Goal: Task Accomplishment & Management: Manage account settings

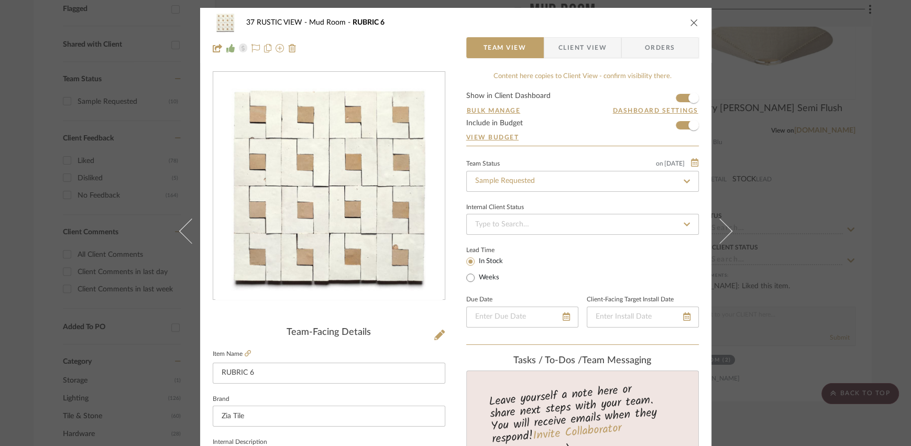
click at [690, 20] on icon "close" at bounding box center [694, 22] width 8 height 8
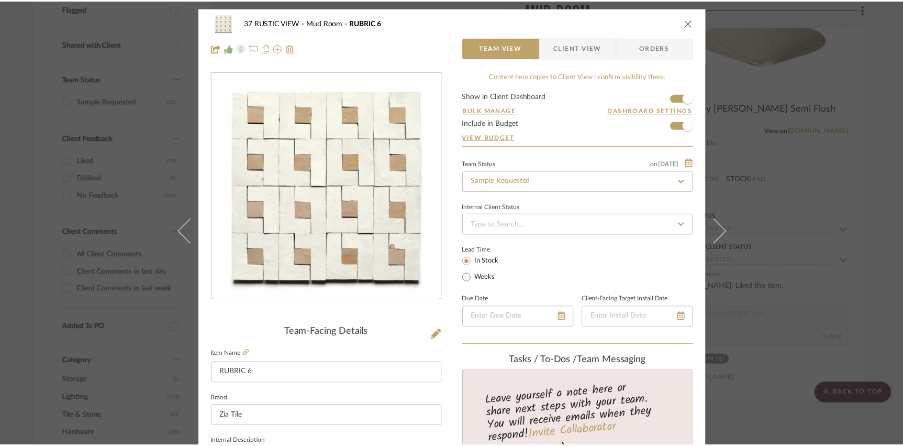
scroll to position [383, 0]
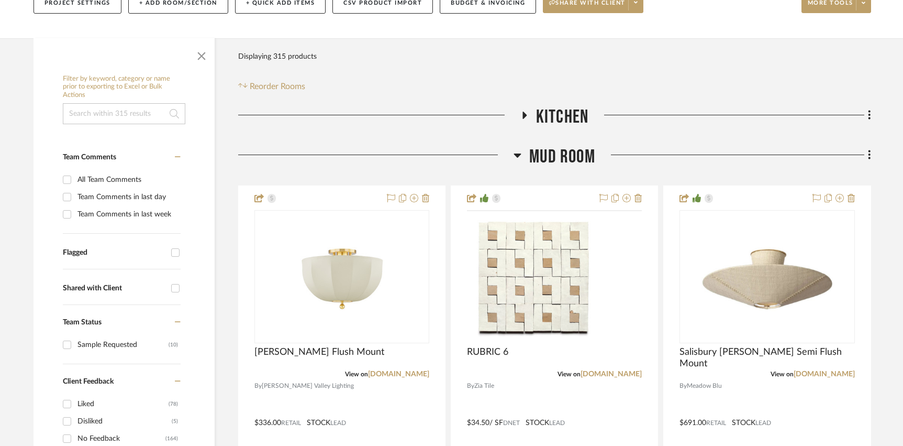
scroll to position [142, 0]
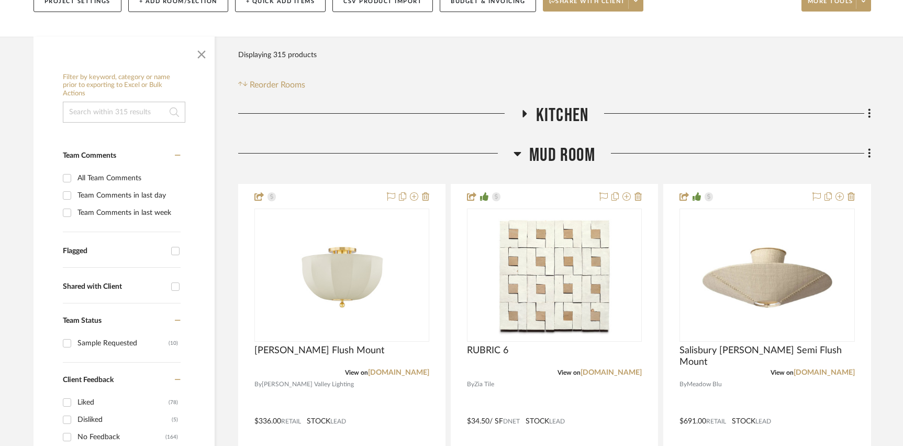
click at [558, 157] on span "Mud Room" at bounding box center [562, 155] width 66 height 23
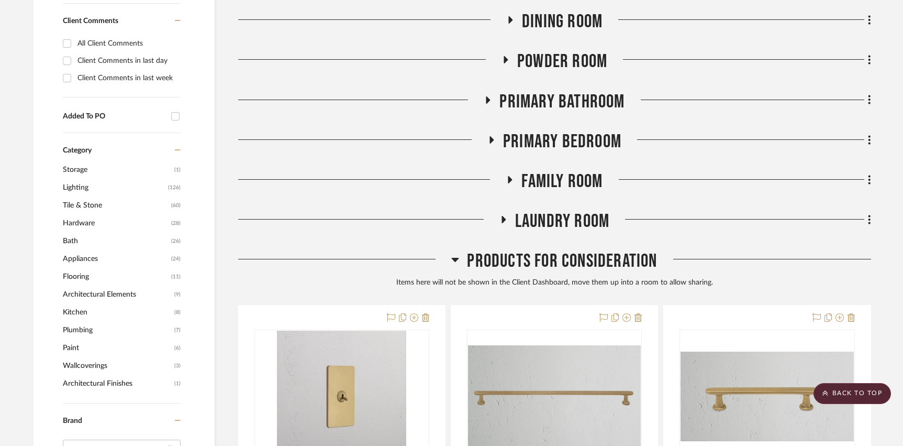
click at [555, 261] on span "Products For Consideration" at bounding box center [562, 261] width 190 height 23
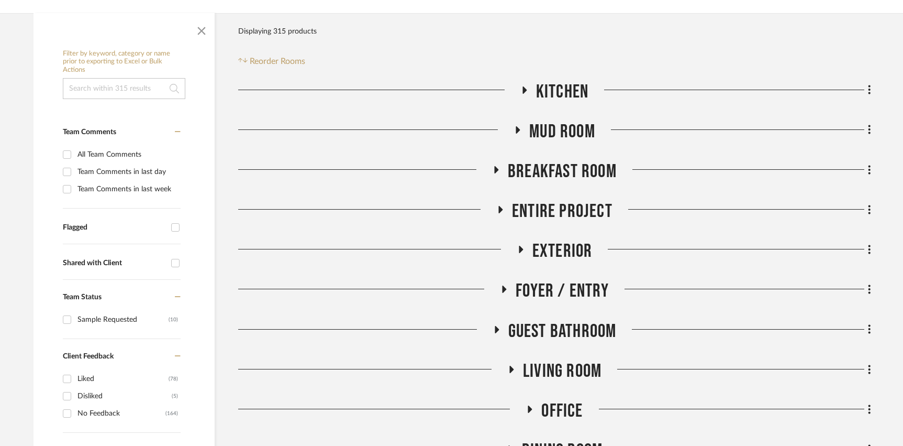
scroll to position [153, 0]
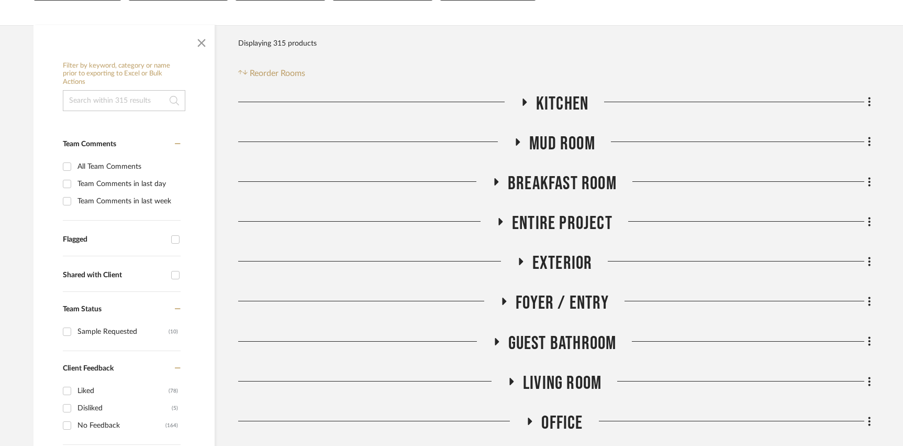
click at [553, 233] on span "Entire Project" at bounding box center [562, 223] width 101 height 23
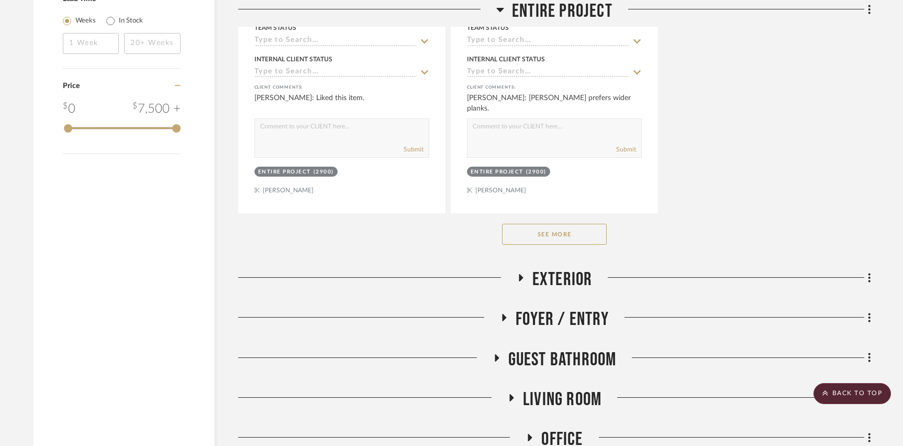
scroll to position [1579, 0]
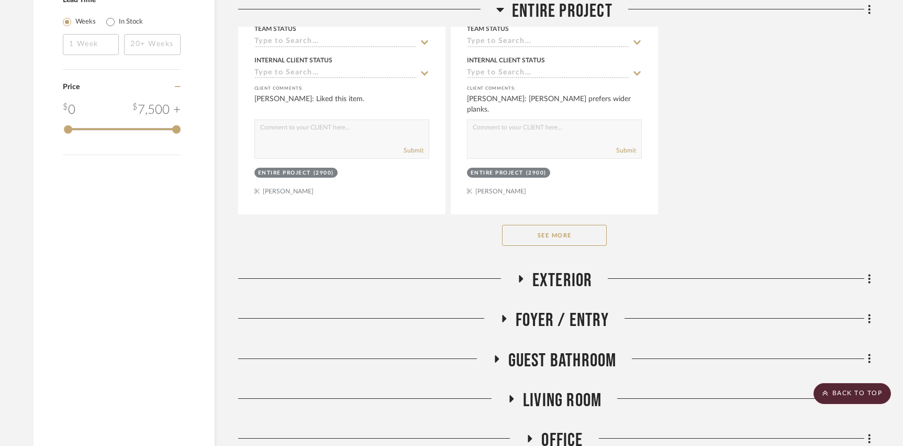
click at [541, 274] on span "Exterior" at bounding box center [563, 280] width 60 height 23
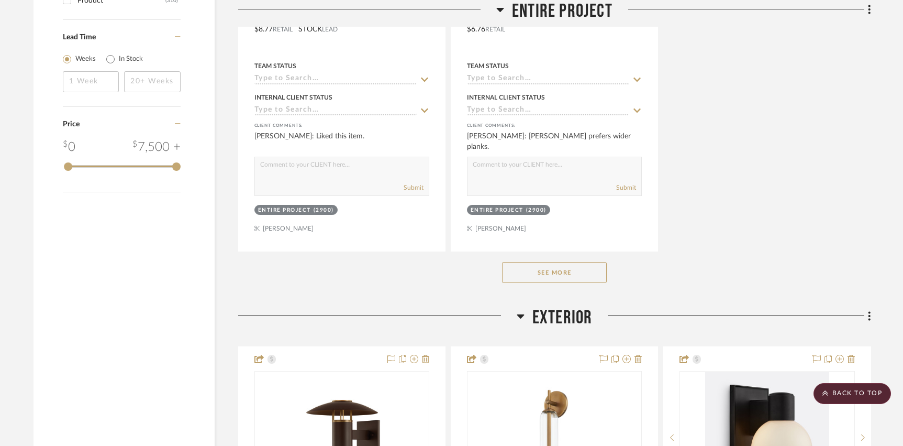
click at [561, 316] on span "Exterior" at bounding box center [563, 317] width 60 height 23
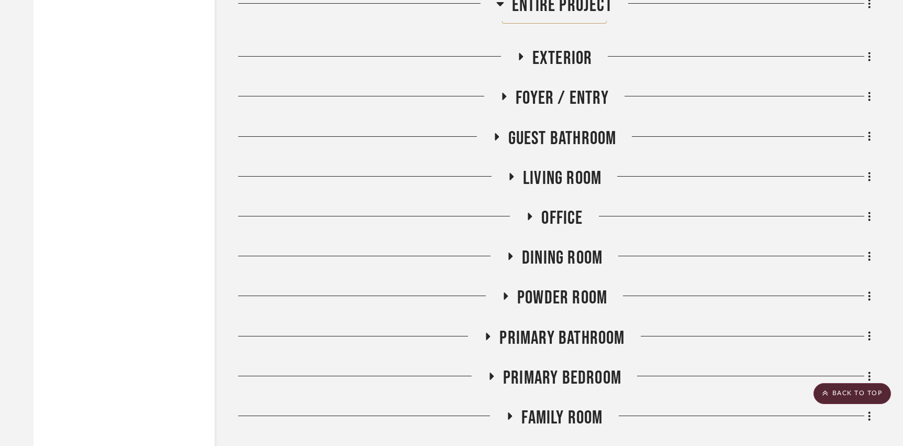
scroll to position [1962, 0]
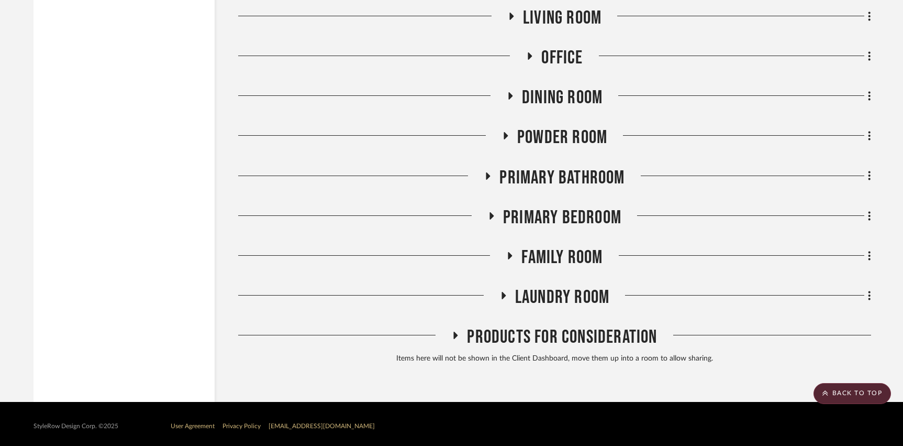
click at [549, 337] on span "Products For Consideration" at bounding box center [562, 337] width 190 height 23
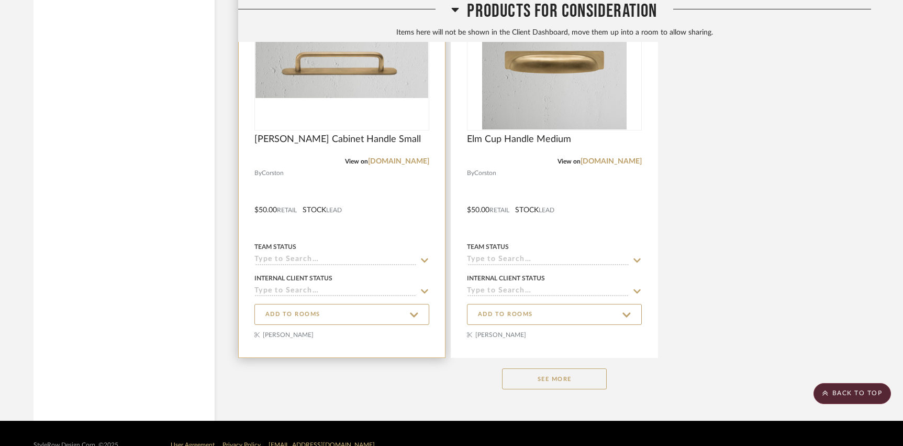
scroll to position [3161, 0]
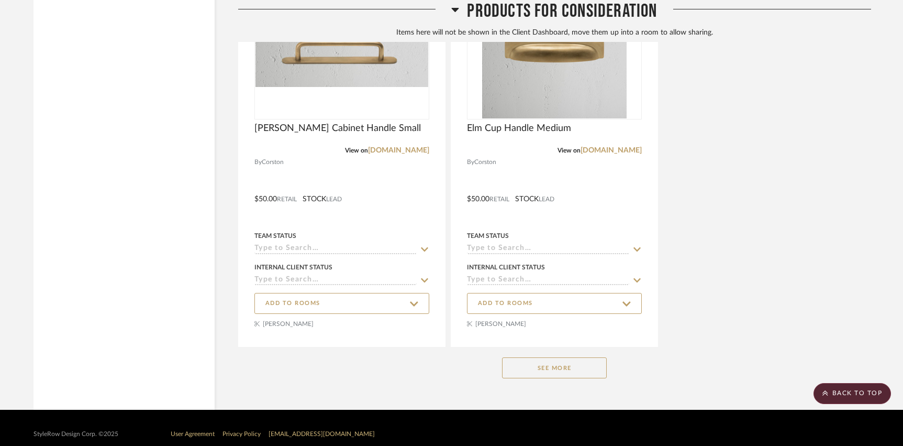
click at [571, 360] on button "See More" at bounding box center [554, 367] width 105 height 21
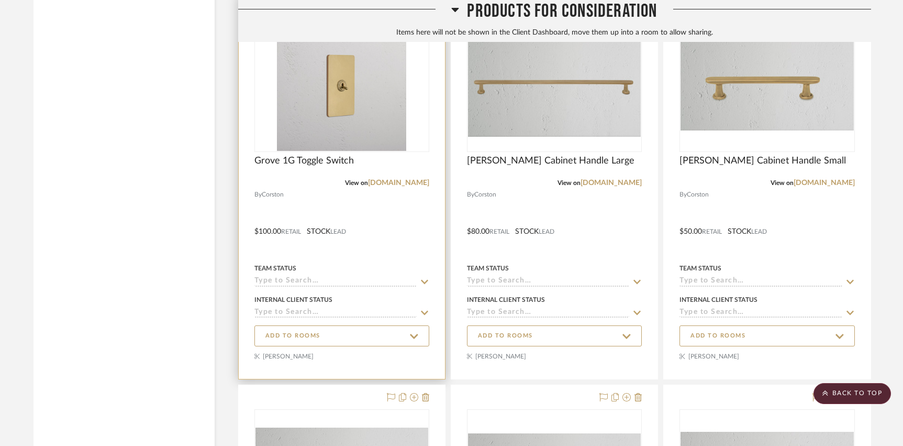
scroll to position [2349, 0]
click at [313, 335] on span "ADD TO ROOMS" at bounding box center [341, 334] width 153 height 14
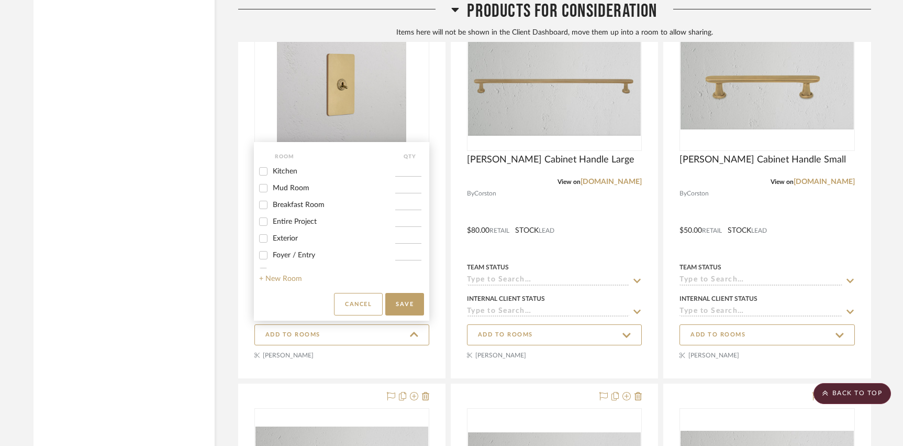
click at [292, 229] on div "Entire Project" at bounding box center [327, 221] width 136 height 17
click at [292, 225] on span "Entire Project" at bounding box center [295, 221] width 44 height 7
click at [272, 225] on input "Entire Project" at bounding box center [263, 221] width 17 height 17
checkbox input "true"
type input "1"
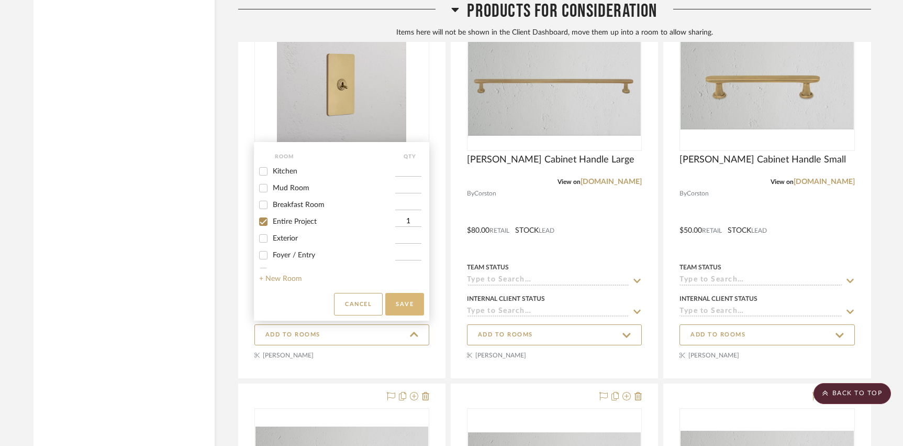
click at [400, 309] on button "Save" at bounding box center [404, 304] width 39 height 23
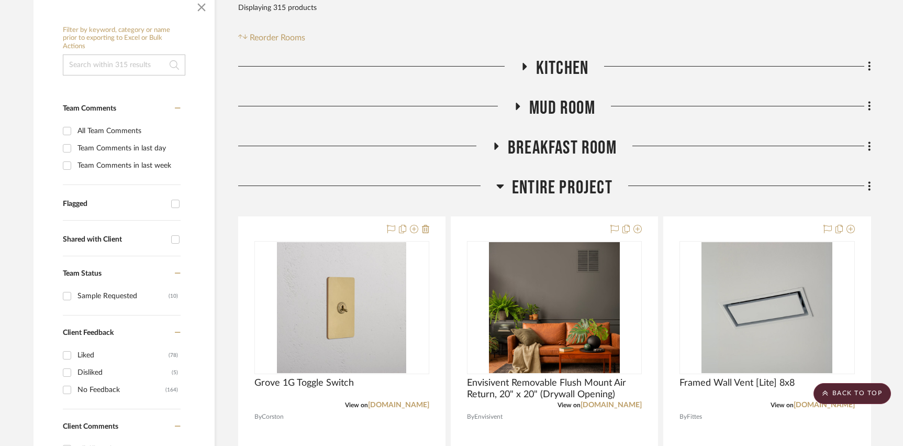
scroll to position [70, 0]
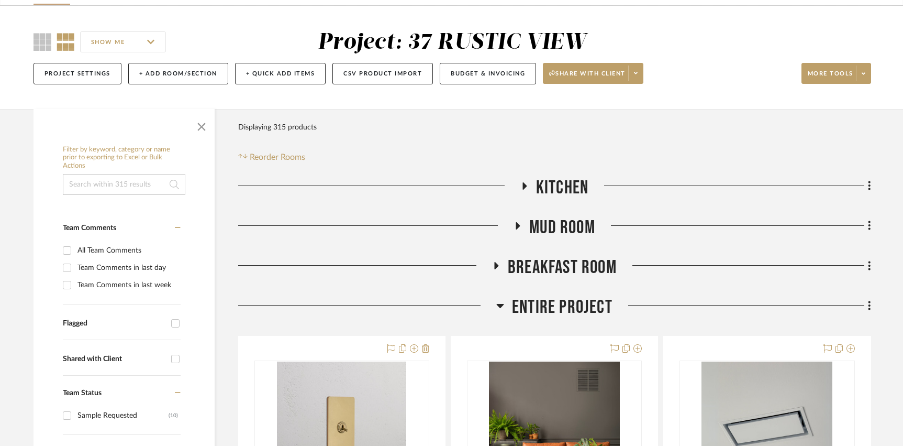
click at [553, 305] on span "Entire Project" at bounding box center [562, 307] width 101 height 23
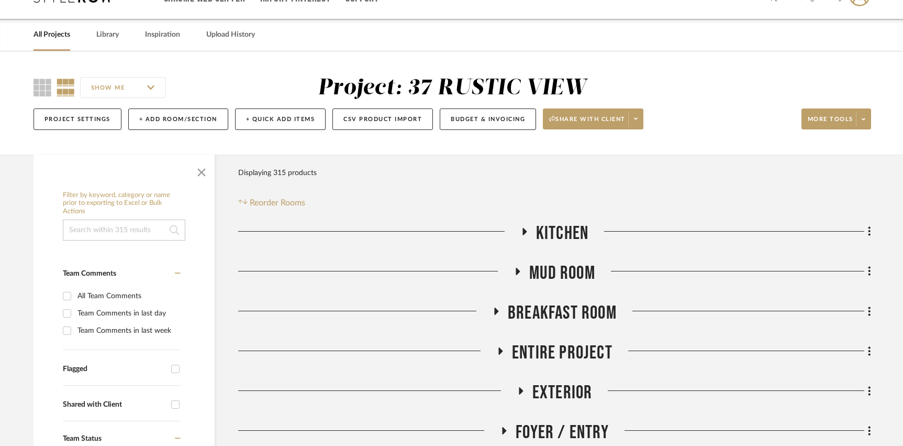
scroll to position [13, 0]
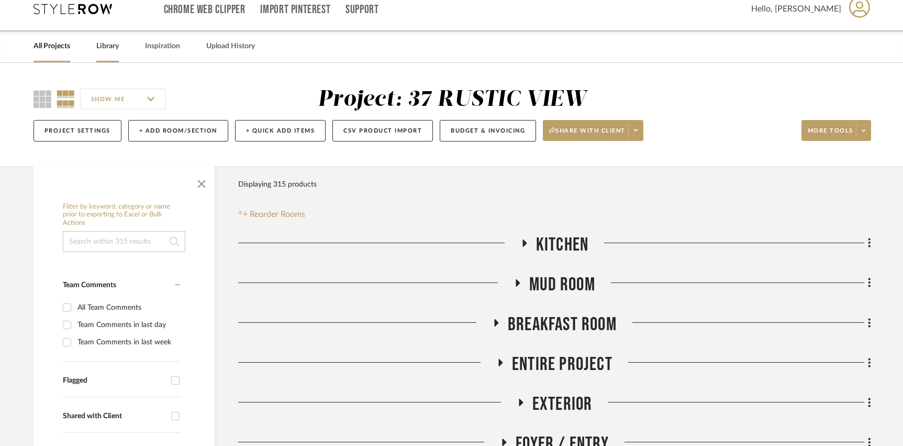
click at [111, 54] on div "Library" at bounding box center [107, 46] width 23 height 32
click at [105, 50] on link "Library" at bounding box center [107, 46] width 23 height 14
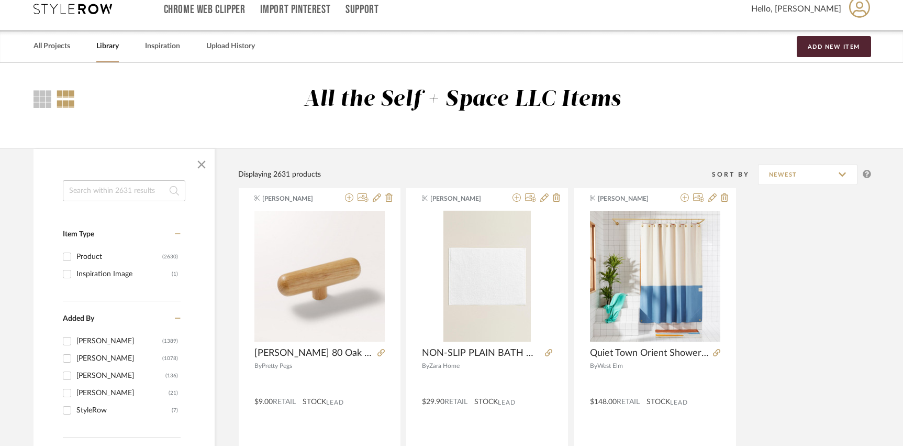
click at [117, 190] on input at bounding box center [124, 190] width 123 height 21
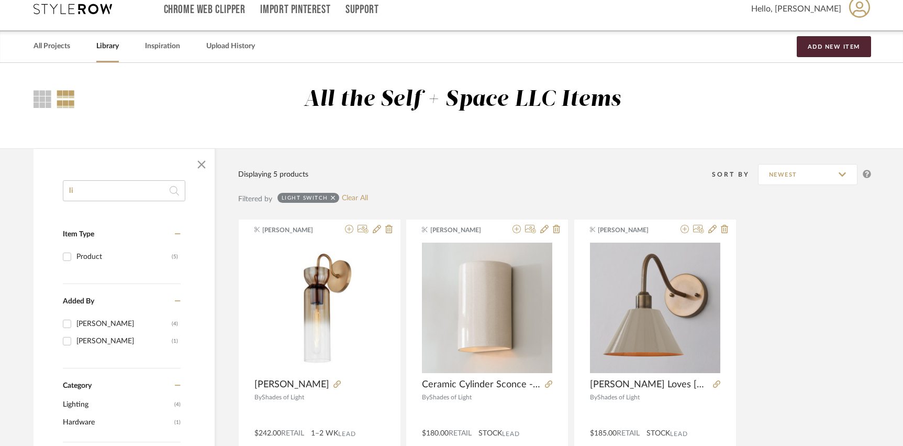
type input "l"
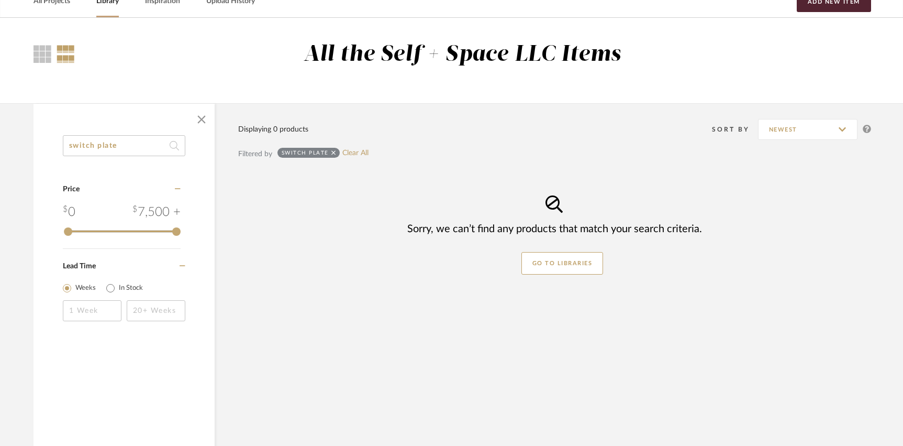
scroll to position [59, 0]
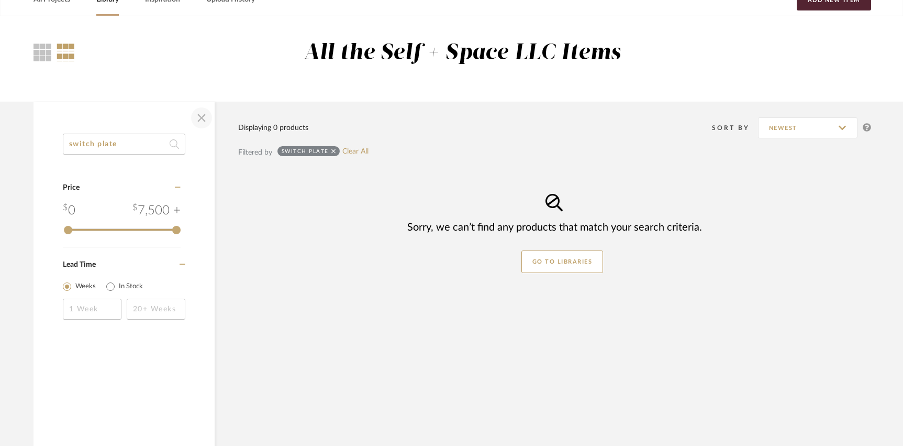
click at [199, 115] on span "button" at bounding box center [201, 117] width 25 height 25
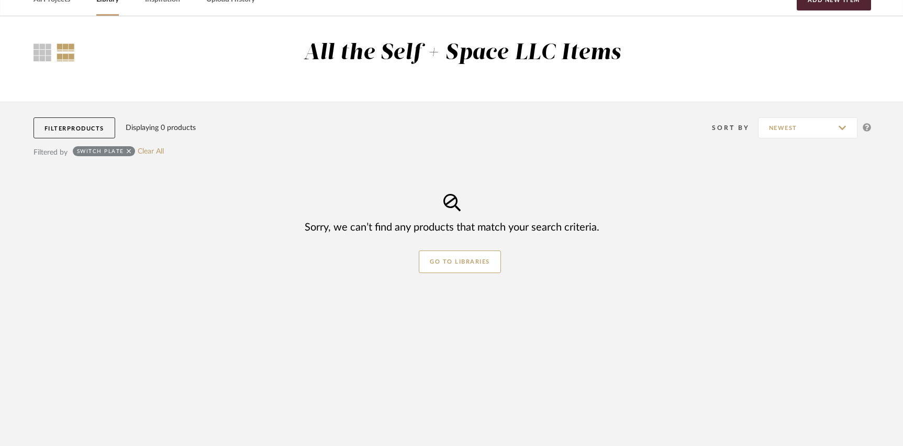
click at [130, 153] on div "switch plate" at bounding box center [104, 151] width 63 height 10
click at [127, 152] on icon at bounding box center [129, 151] width 5 height 5
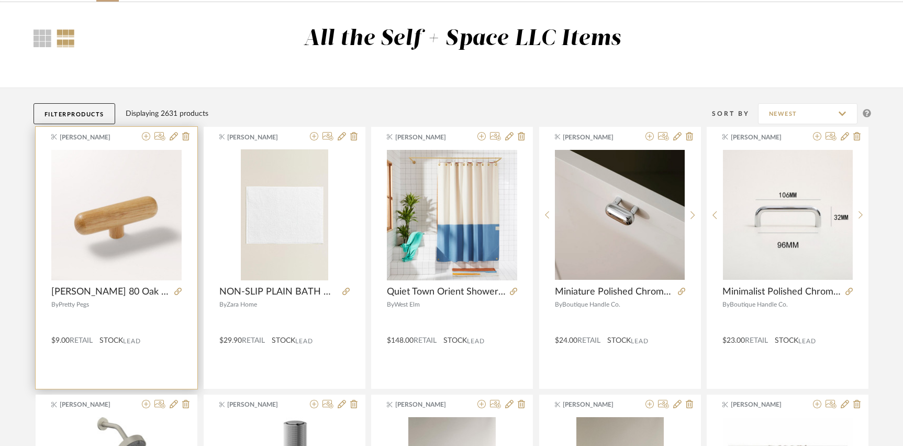
scroll to position [57, 0]
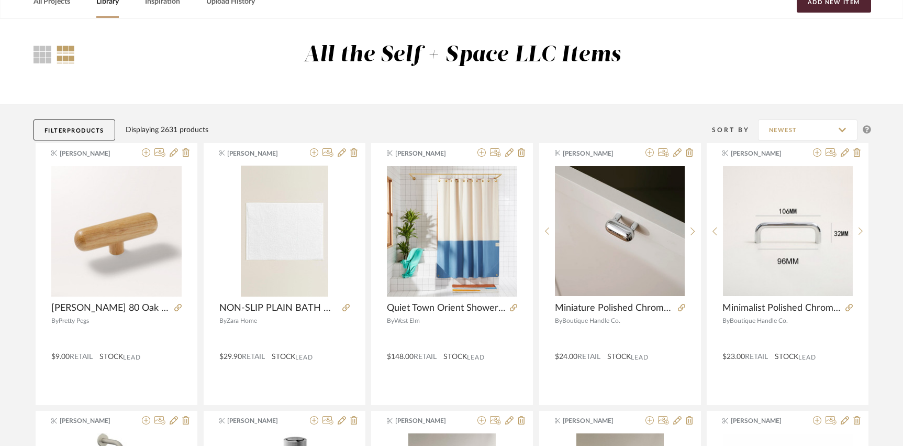
click at [73, 123] on button "Filter Products" at bounding box center [75, 129] width 82 height 21
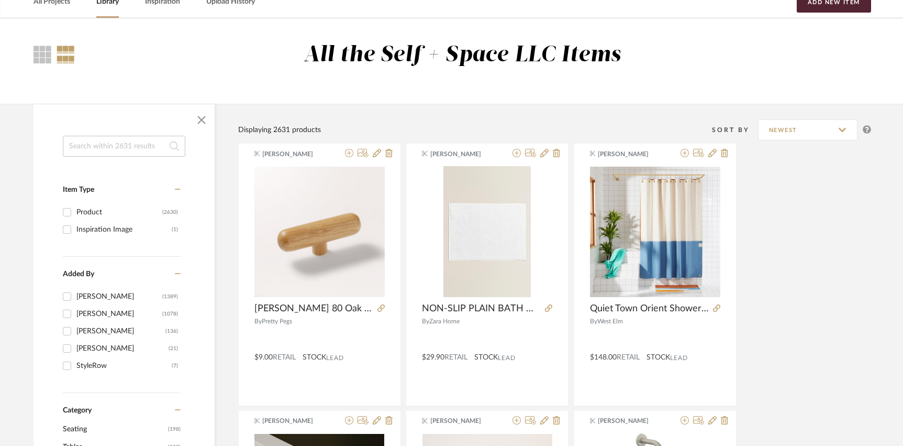
click at [99, 148] on input at bounding box center [124, 146] width 123 height 21
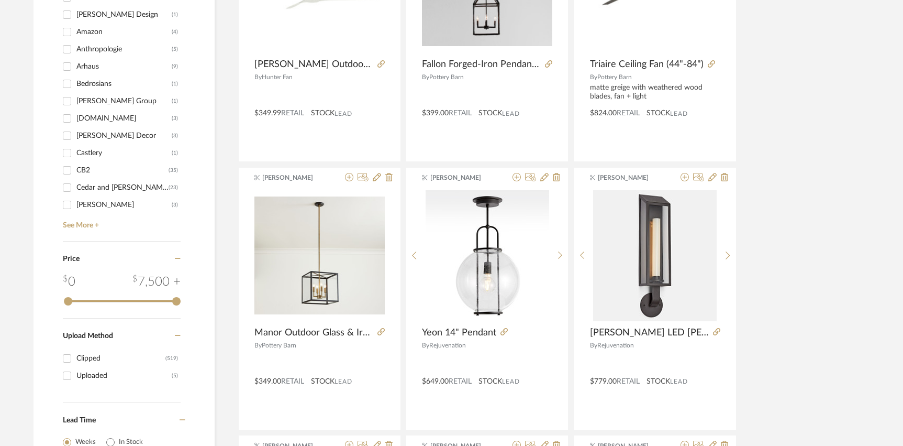
scroll to position [864, 0]
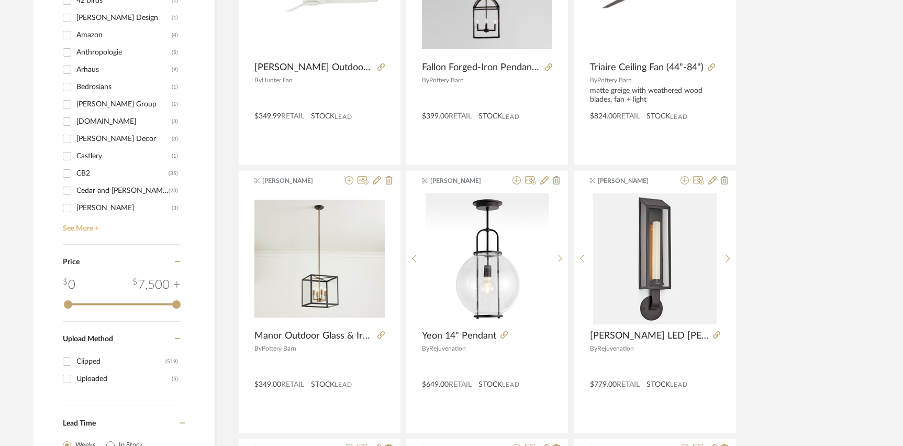
type input "light"
click at [87, 225] on link "See More +" at bounding box center [120, 224] width 120 height 17
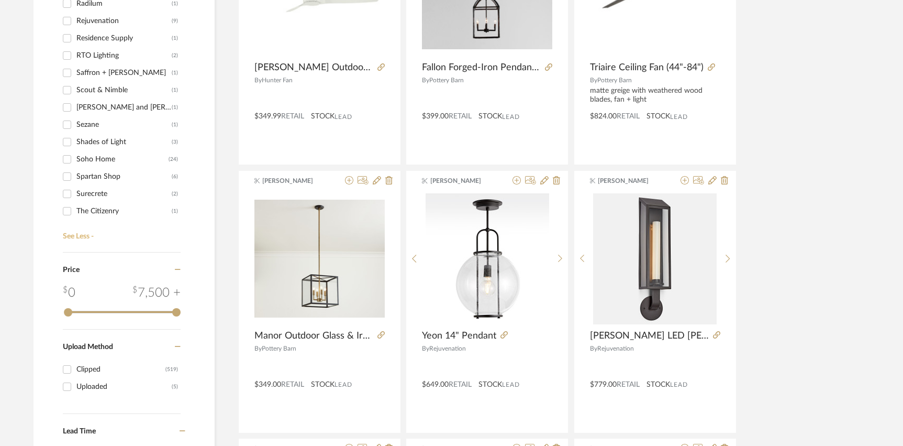
scroll to position [1077, 0]
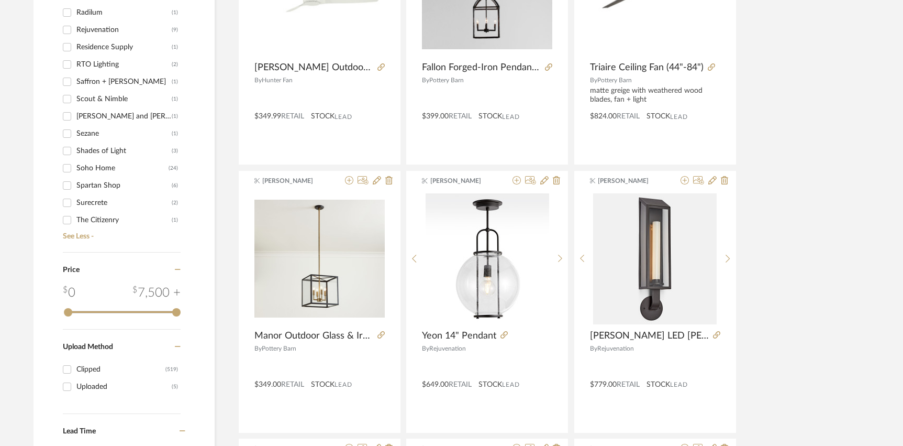
click at [104, 48] on div "Residence Supply" at bounding box center [123, 47] width 95 height 17
click at [75, 48] on input "Residence Supply (1)" at bounding box center [67, 47] width 17 height 17
checkbox input "true"
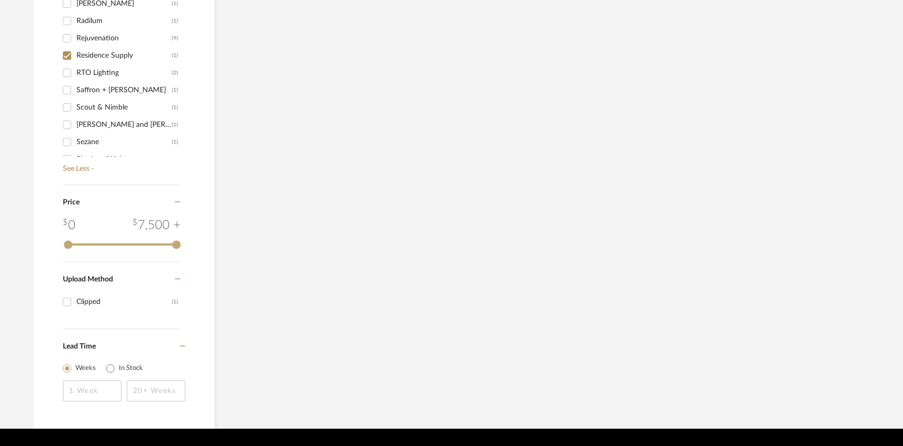
scroll to position [980, 0]
click at [102, 56] on div "Rejuvenation" at bounding box center [123, 58] width 95 height 17
click at [75, 56] on input "Rejuvenation (9)" at bounding box center [67, 58] width 17 height 17
checkbox input "true"
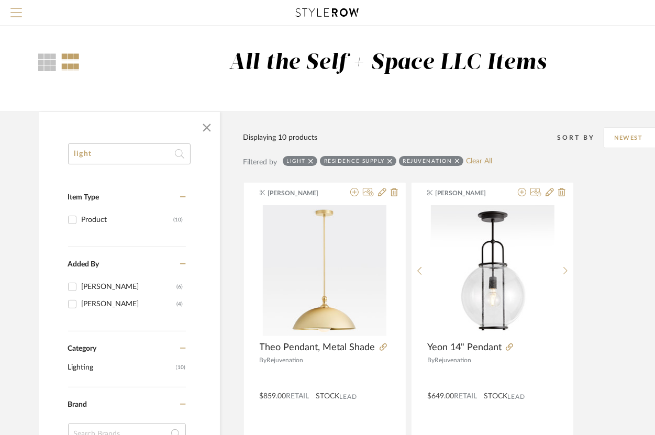
click at [15, 16] on span "Menu" at bounding box center [16, 16] width 12 height 16
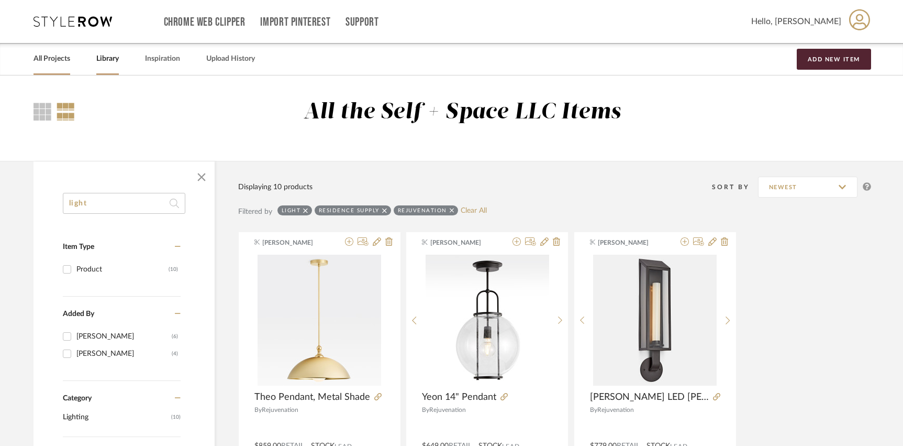
click at [54, 58] on link "All Projects" at bounding box center [52, 59] width 37 height 14
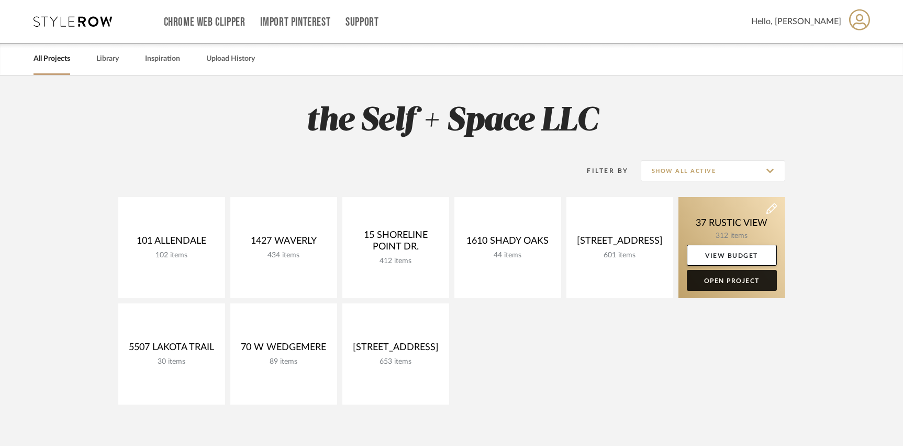
click at [715, 285] on link "Open Project" at bounding box center [732, 280] width 90 height 21
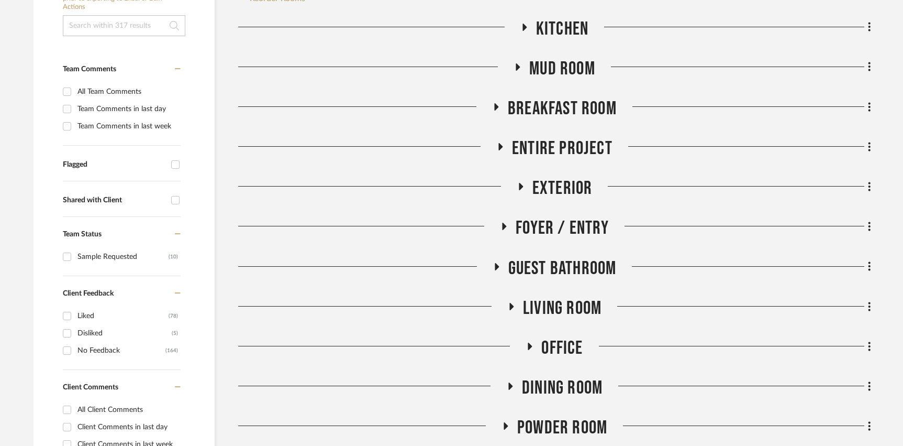
scroll to position [239, 0]
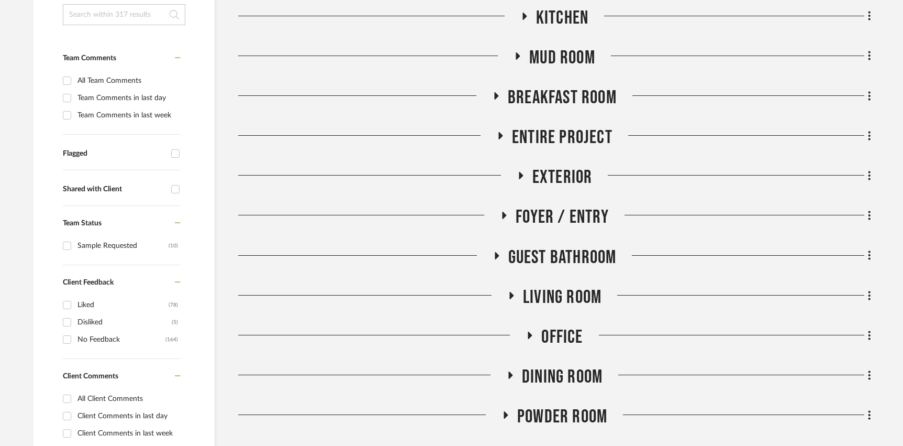
click at [572, 252] on span "Guest Bathroom" at bounding box center [562, 257] width 108 height 23
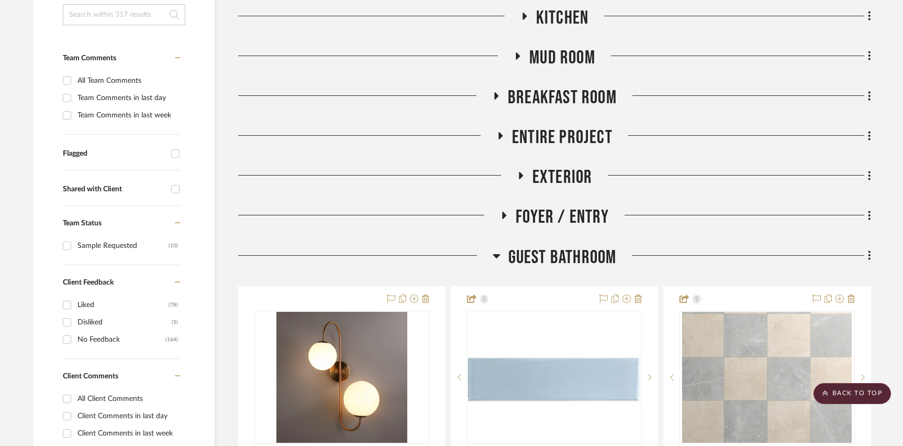
click at [572, 252] on span "Guest Bathroom" at bounding box center [562, 257] width 108 height 23
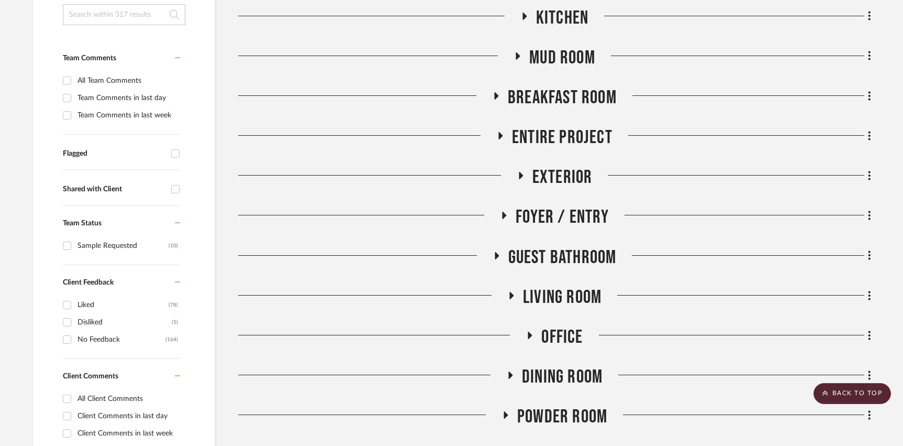
click at [551, 92] on span "Breakfast Room" at bounding box center [562, 97] width 109 height 23
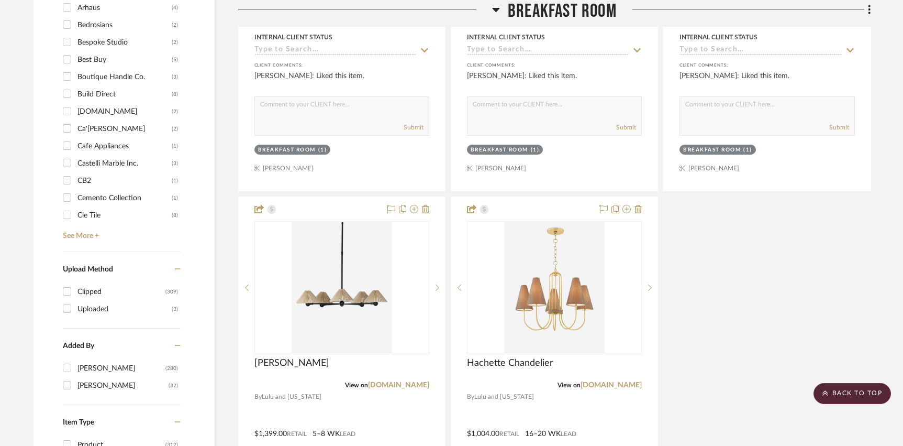
scroll to position [1090, 0]
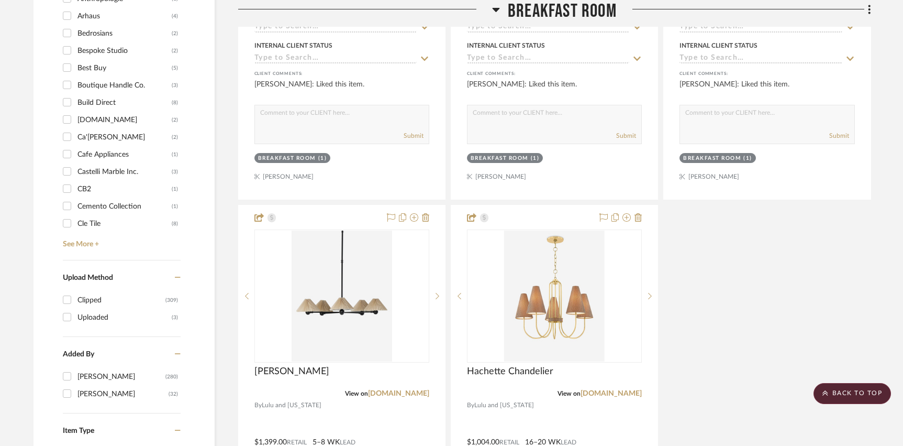
click at [563, 12] on span "Breakfast Room" at bounding box center [562, 11] width 109 height 23
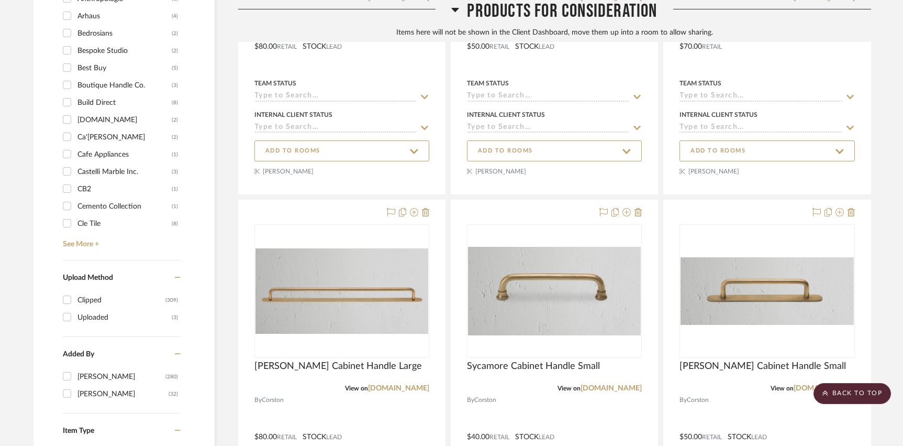
click at [552, 13] on span "Products For Consideration" at bounding box center [562, 11] width 190 height 23
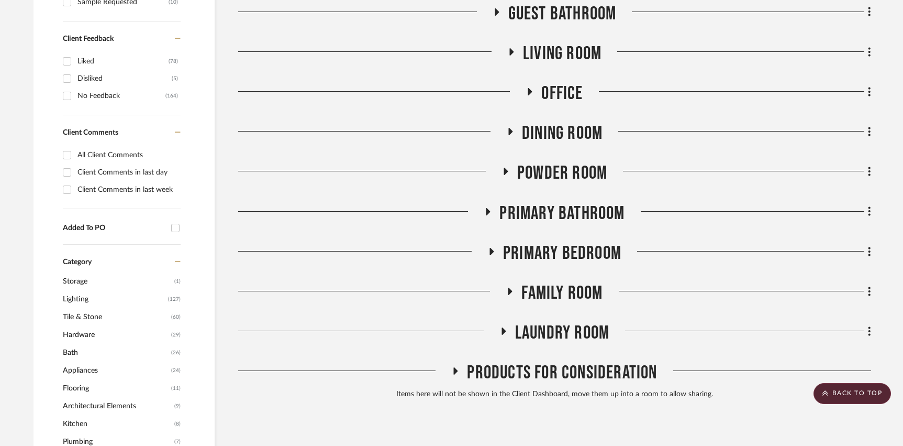
scroll to position [467, 0]
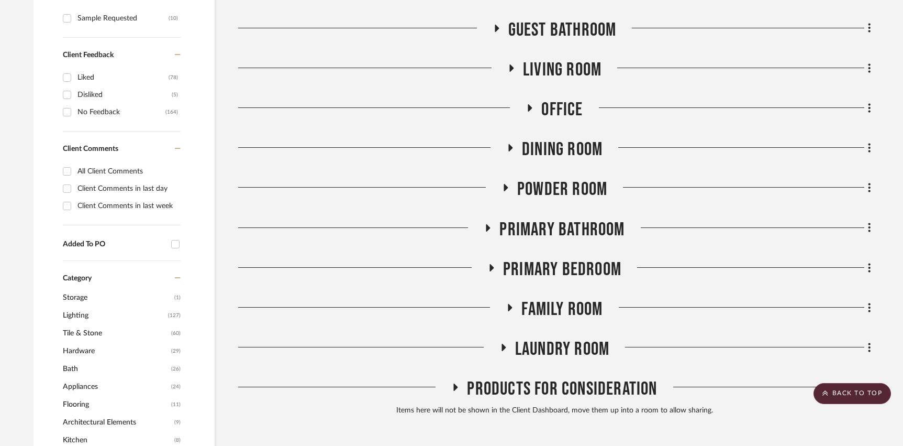
click at [546, 156] on span "Dining Room" at bounding box center [562, 149] width 81 height 23
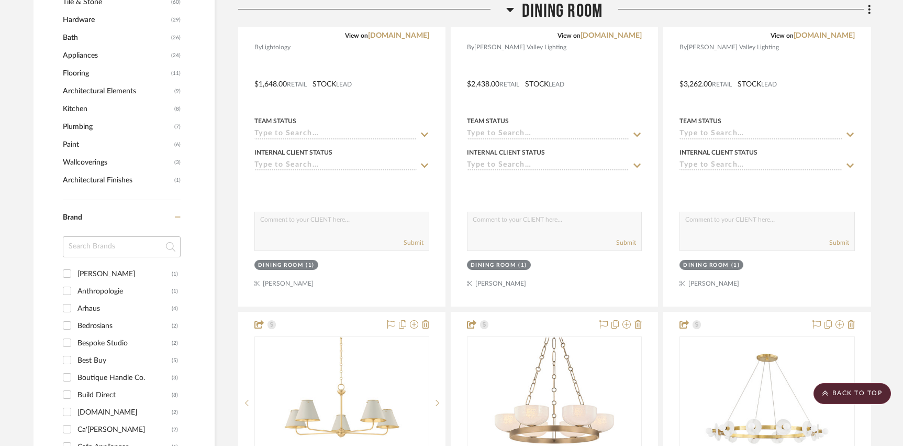
click at [550, 5] on span "Dining Room" at bounding box center [562, 11] width 81 height 23
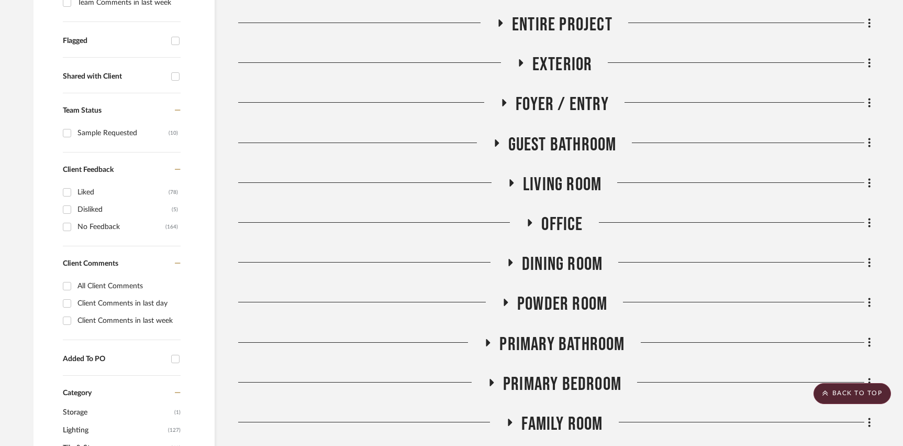
scroll to position [281, 0]
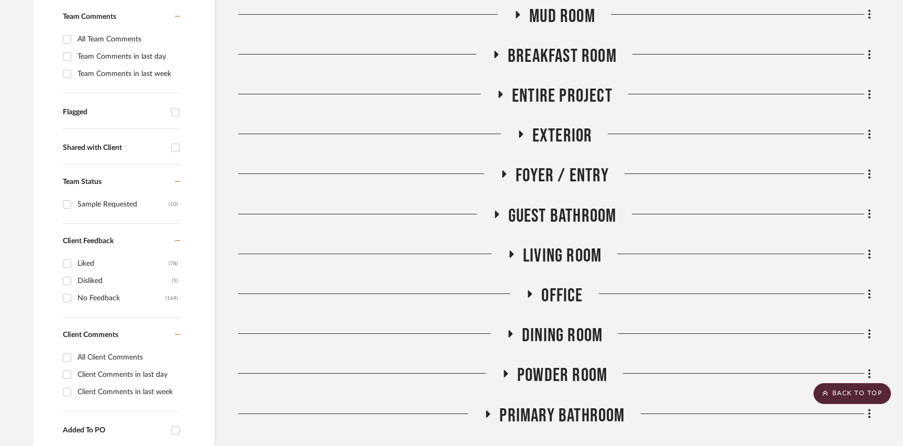
click at [546, 58] on span "Breakfast Room" at bounding box center [562, 56] width 109 height 23
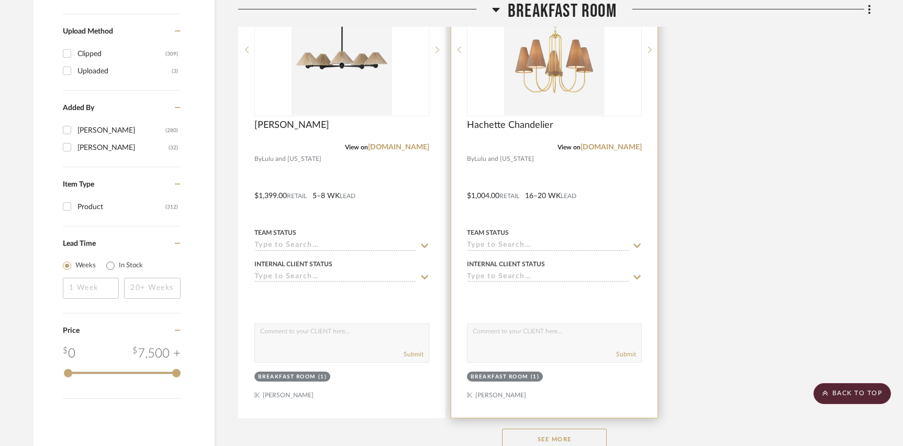
scroll to position [1338, 0]
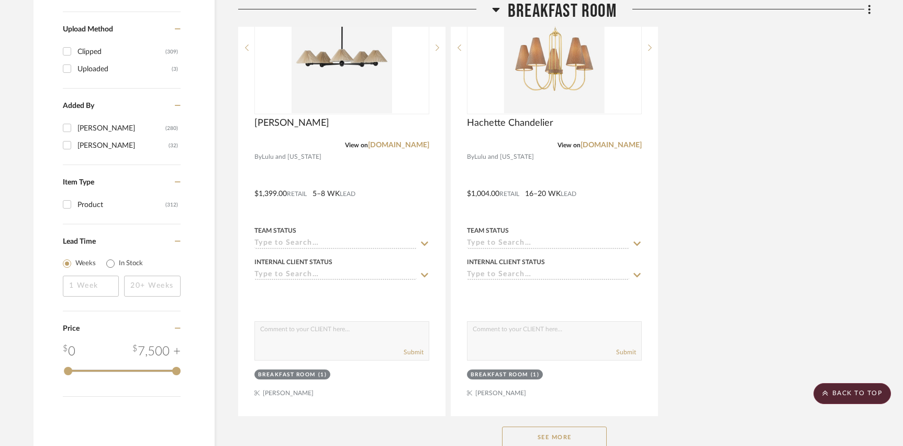
click at [530, 435] on button "See More" at bounding box center [554, 436] width 105 height 21
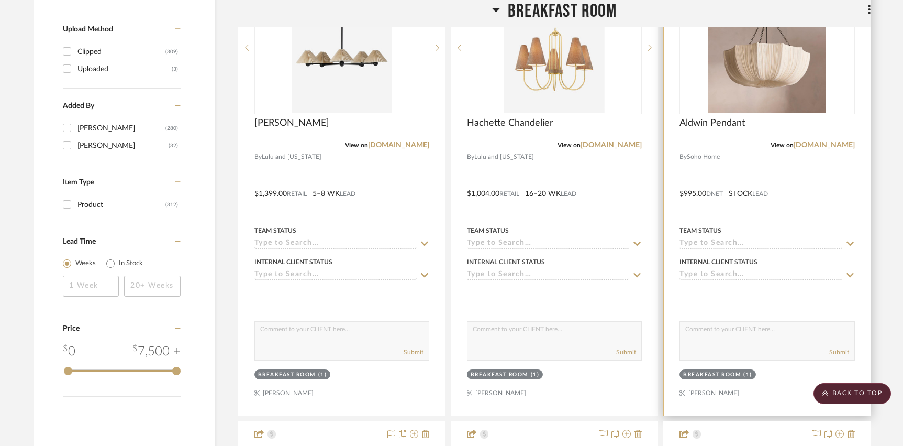
click at [824, 189] on div at bounding box center [767, 186] width 206 height 458
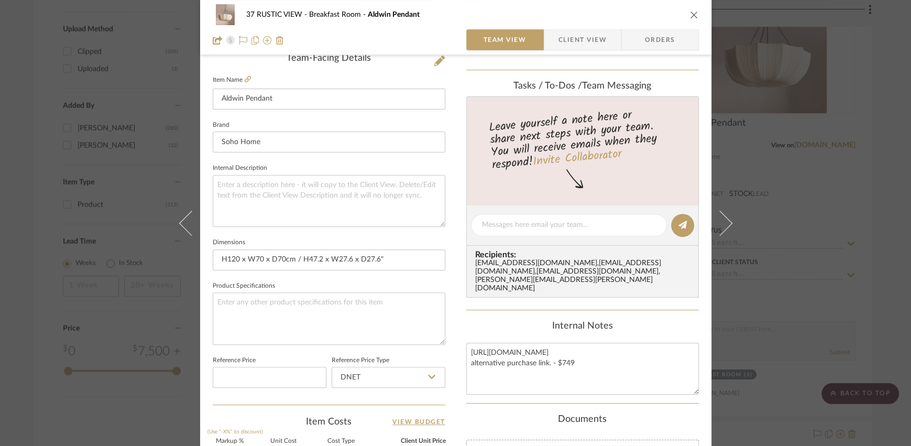
scroll to position [260, 0]
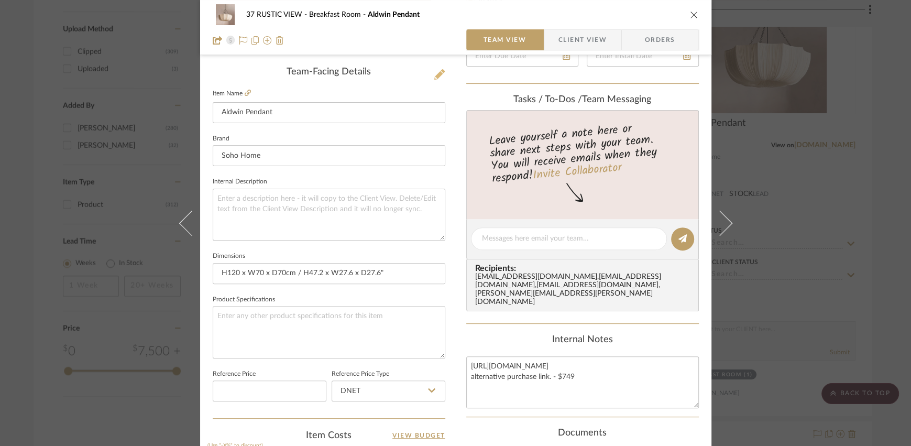
click at [434, 70] on icon at bounding box center [439, 74] width 10 height 10
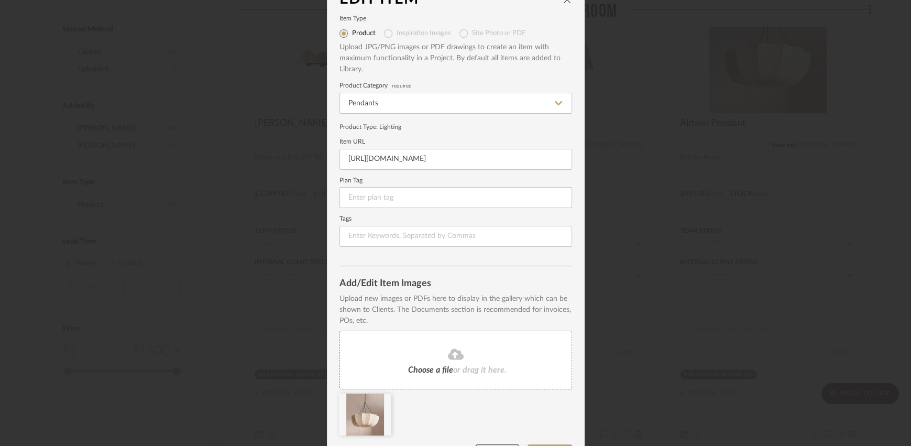
scroll to position [22, 0]
click at [380, 159] on input "https://www.sohohome.com/us/products/aldwin-pendant" at bounding box center [455, 158] width 233 height 21
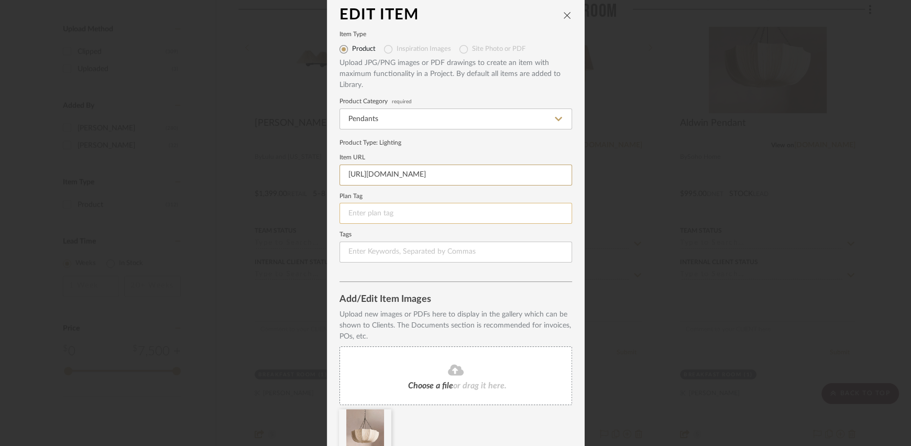
scroll to position [0, 0]
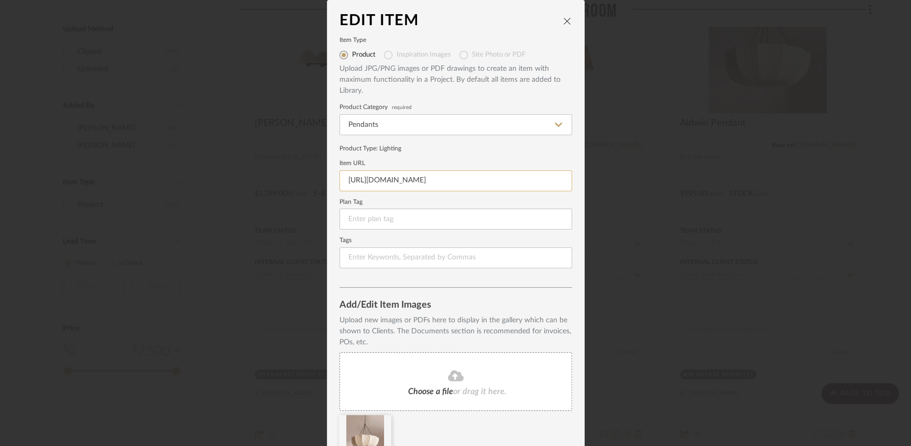
click at [496, 175] on input "https://www.sohohome.com/us/products/aldwin-pendant" at bounding box center [455, 180] width 233 height 21
paste input "https://www.babodecor.com/products/japanese-retro-wabi-sabi-style-fabric-pendan…"
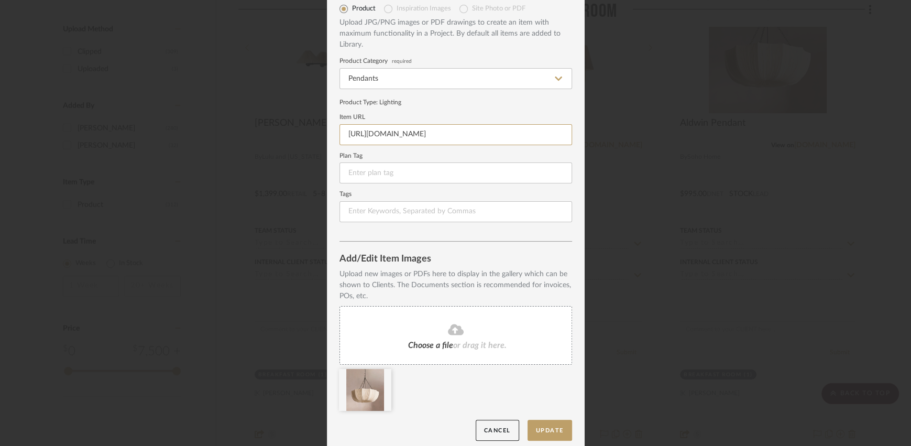
scroll to position [52, 0]
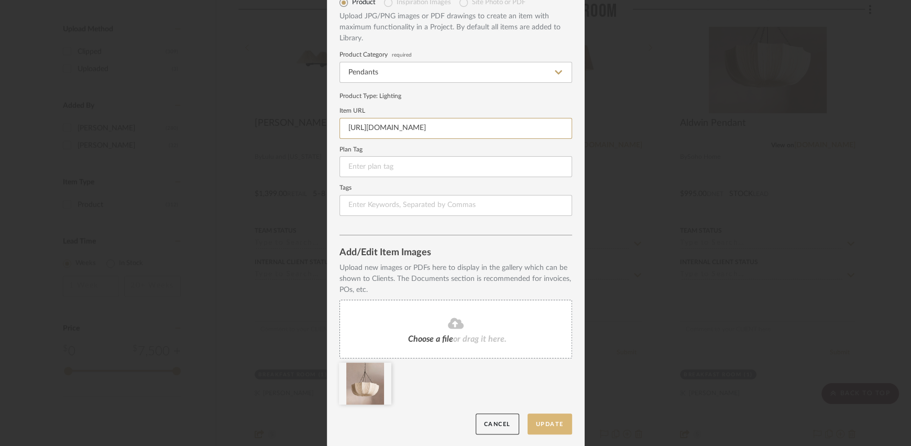
type input "https://www.babodecor.com/products/japanese-retro-wabi-sabi-style-fabric-pendan…"
click at [536, 428] on button "Update" at bounding box center [549, 423] width 45 height 21
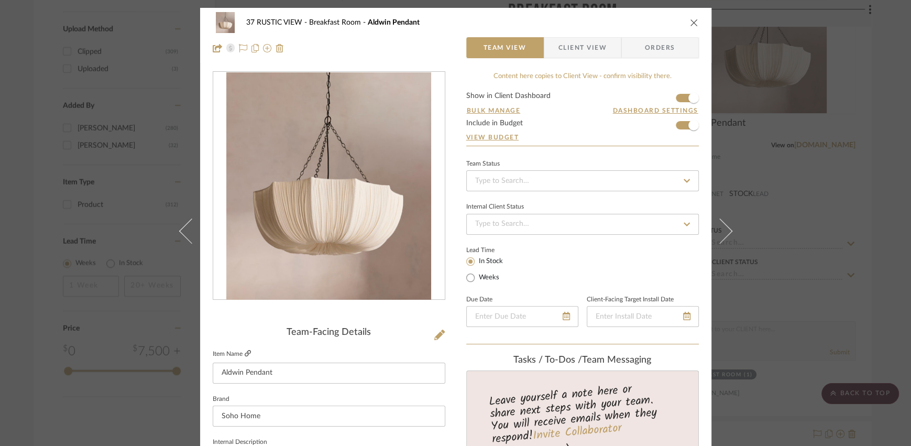
click at [245, 357] on fa-icon at bounding box center [248, 353] width 6 height 6
click at [690, 23] on icon "close" at bounding box center [694, 22] width 8 height 8
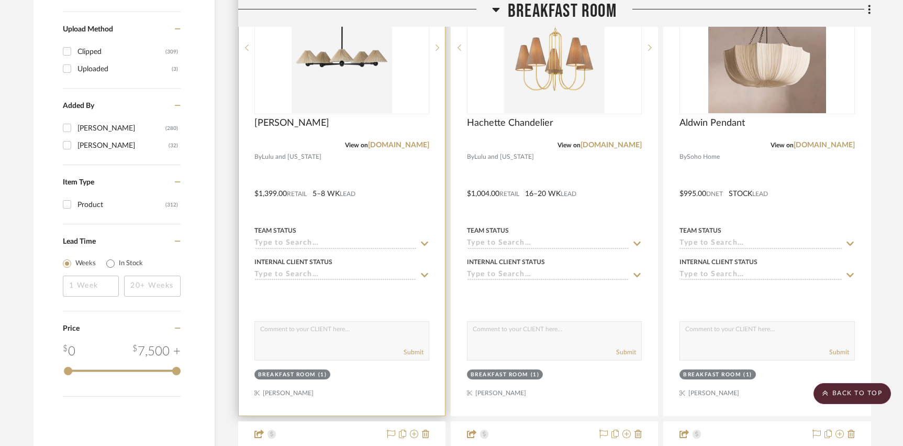
scroll to position [1276, 0]
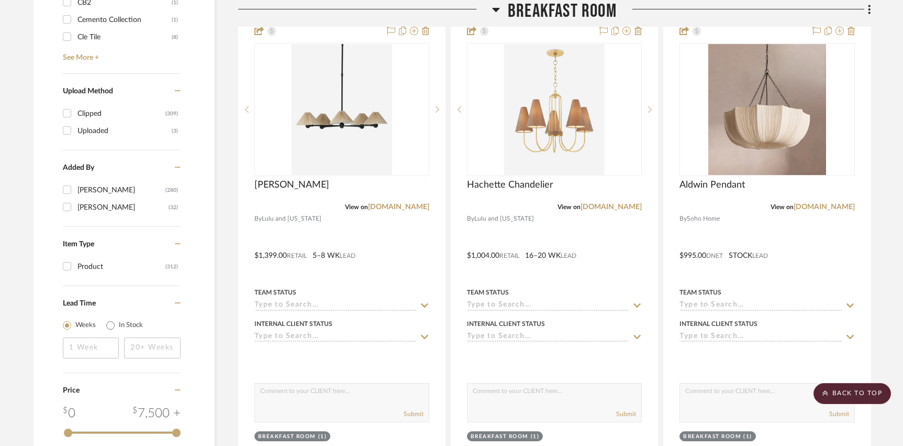
click at [534, 12] on span "Breakfast Room" at bounding box center [562, 11] width 109 height 23
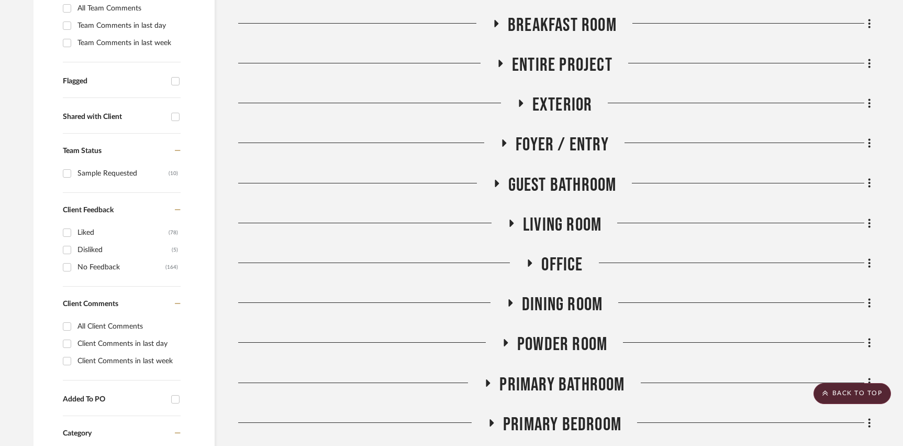
scroll to position [321, 0]
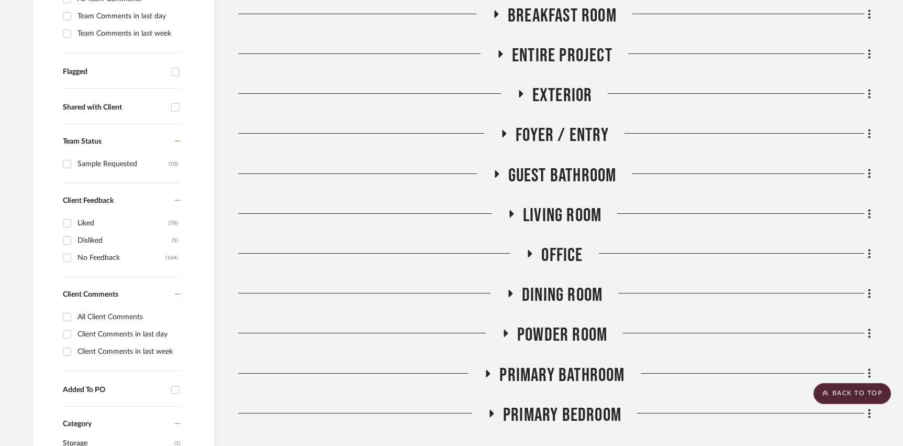
click at [524, 178] on span "Guest Bathroom" at bounding box center [562, 175] width 108 height 23
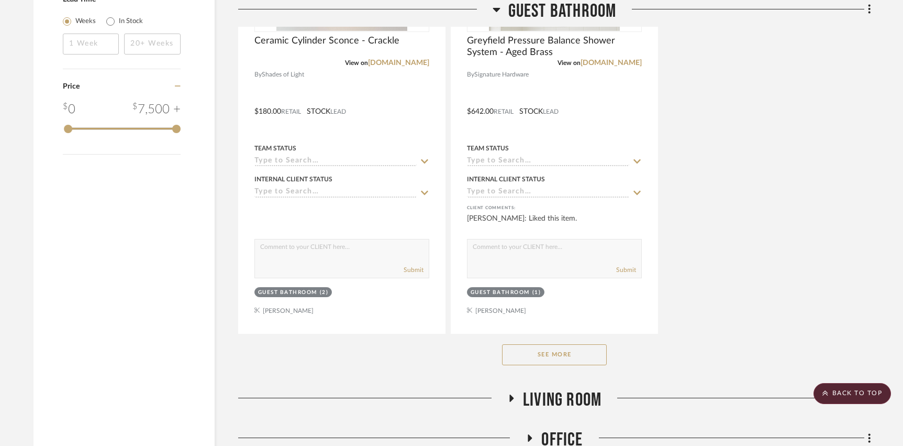
scroll to position [1586, 0]
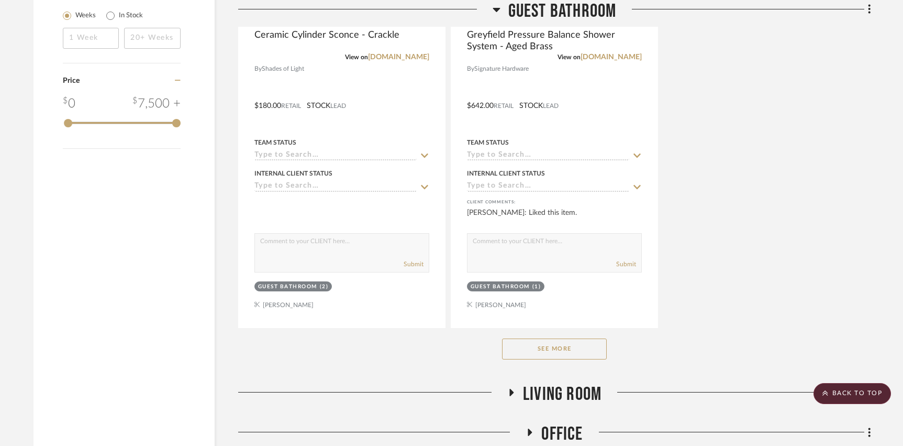
click at [517, 358] on div "See More" at bounding box center [554, 349] width 633 height 42
click at [523, 348] on button "See More" at bounding box center [554, 348] width 105 height 21
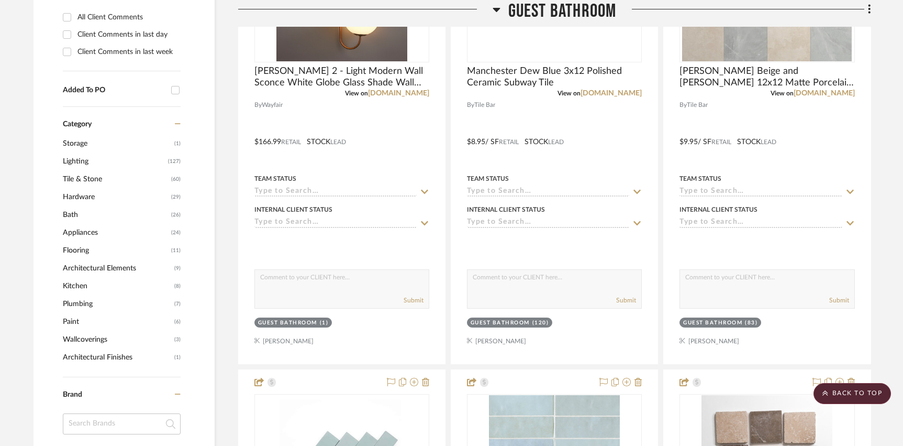
scroll to position [622, 0]
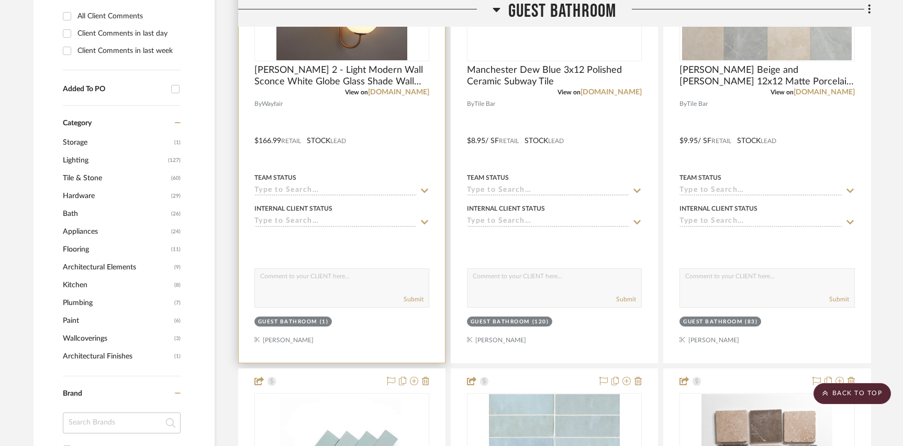
click at [371, 336] on div at bounding box center [342, 133] width 206 height 458
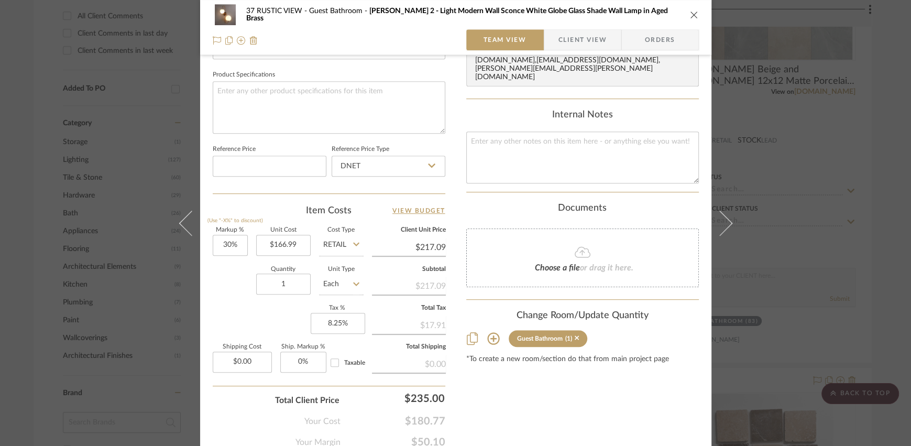
scroll to position [527, 0]
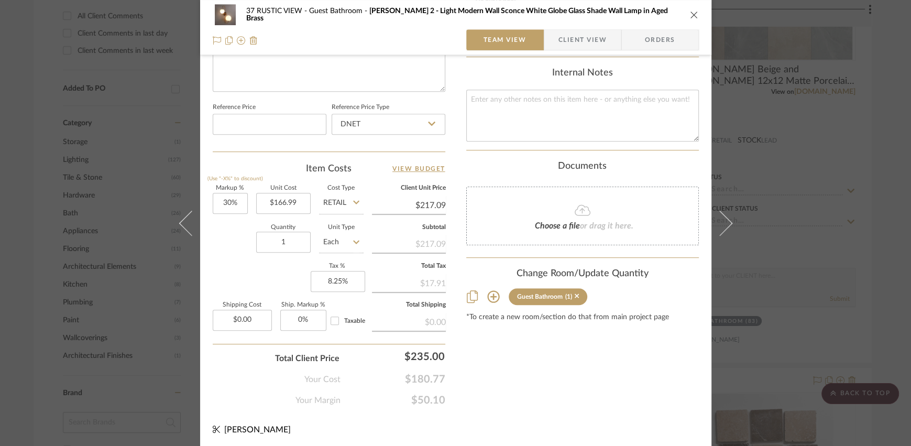
click at [489, 291] on icon at bounding box center [493, 297] width 12 height 12
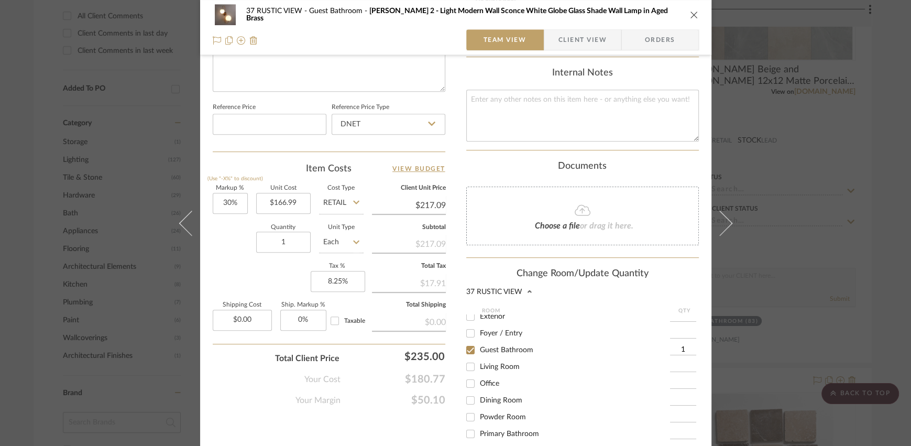
scroll to position [678, 0]
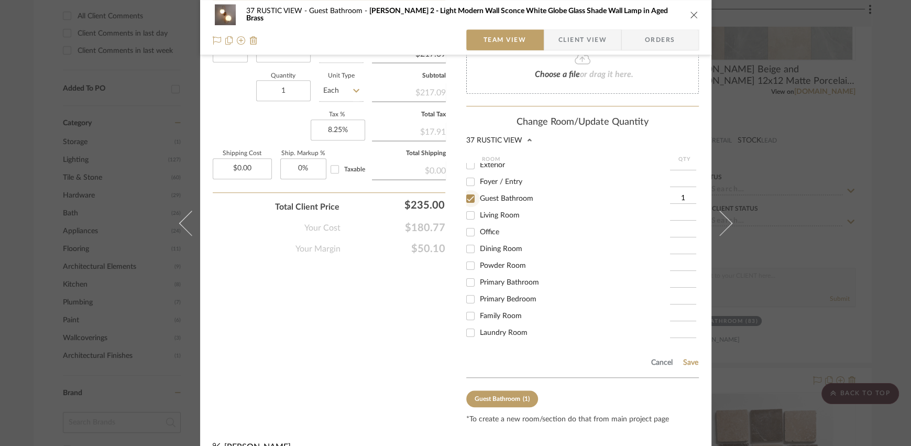
click at [467, 190] on input "Guest Bathroom" at bounding box center [470, 198] width 17 height 17
checkbox input "false"
click at [685, 358] on button "Save" at bounding box center [690, 362] width 16 height 8
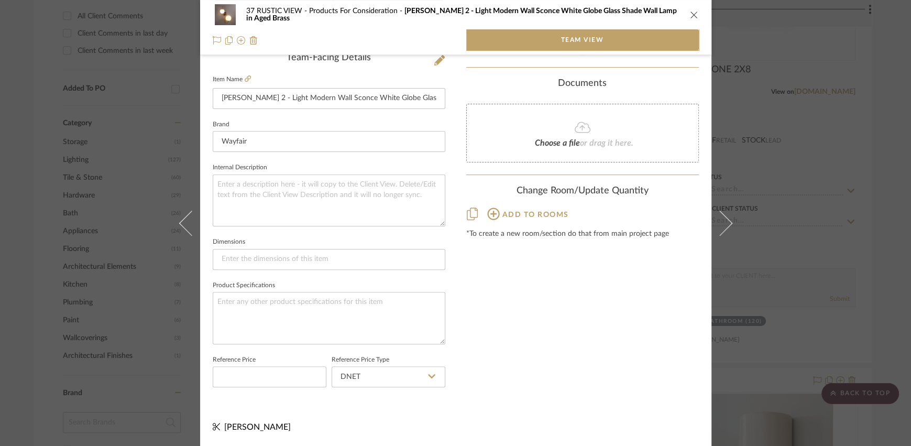
scroll to position [273, 0]
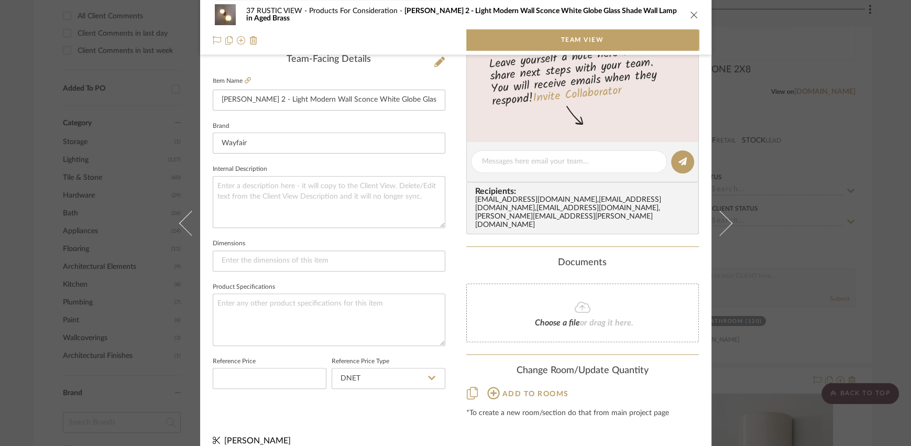
click at [690, 16] on icon "close" at bounding box center [694, 14] width 8 height 8
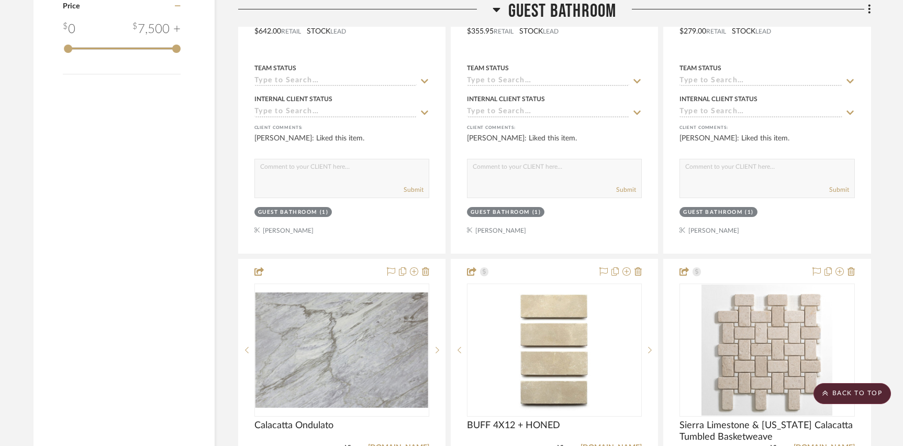
scroll to position [1609, 0]
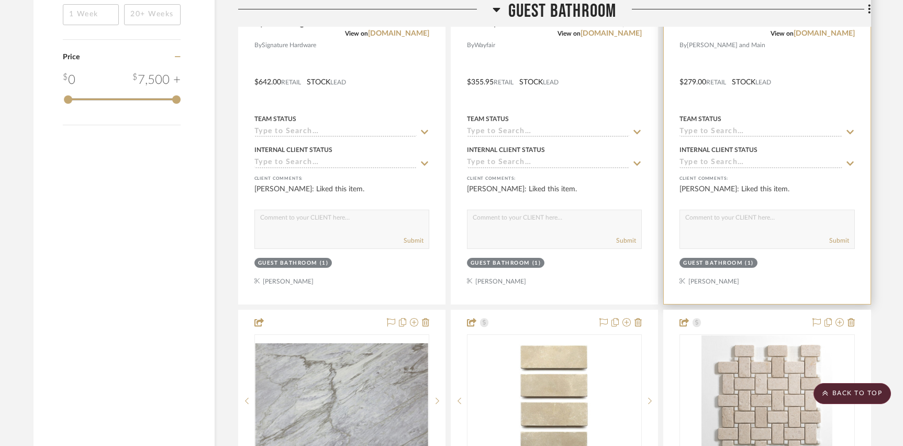
click at [824, 282] on div at bounding box center [767, 75] width 206 height 458
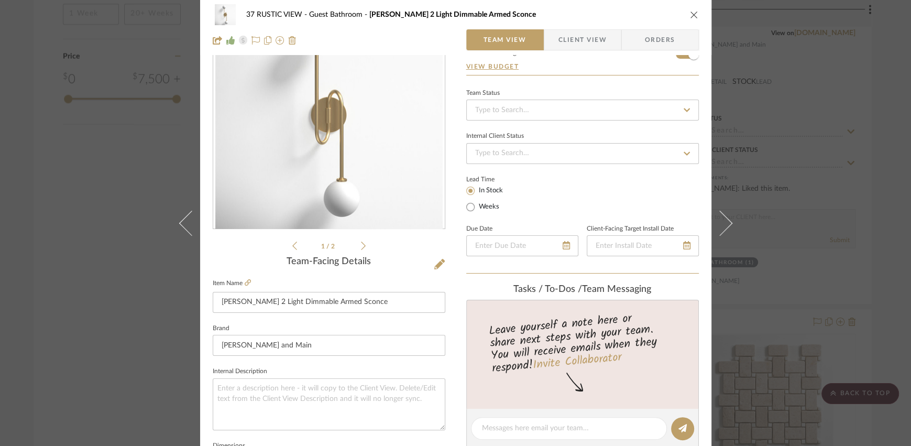
scroll to position [87, 0]
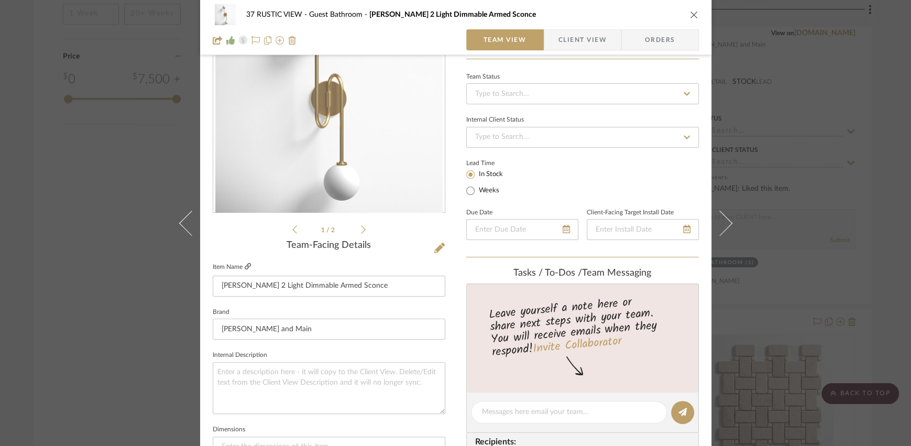
click at [245, 267] on icon at bounding box center [248, 266] width 6 height 6
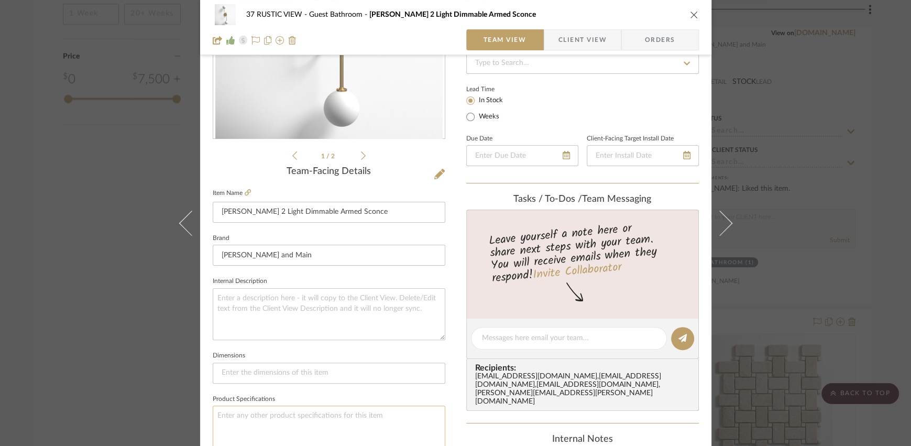
scroll to position [135, 0]
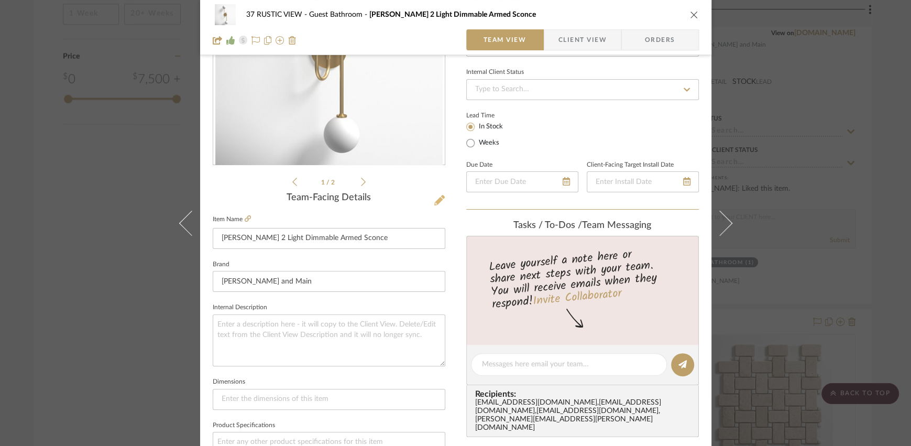
click at [434, 200] on icon at bounding box center [439, 200] width 10 height 10
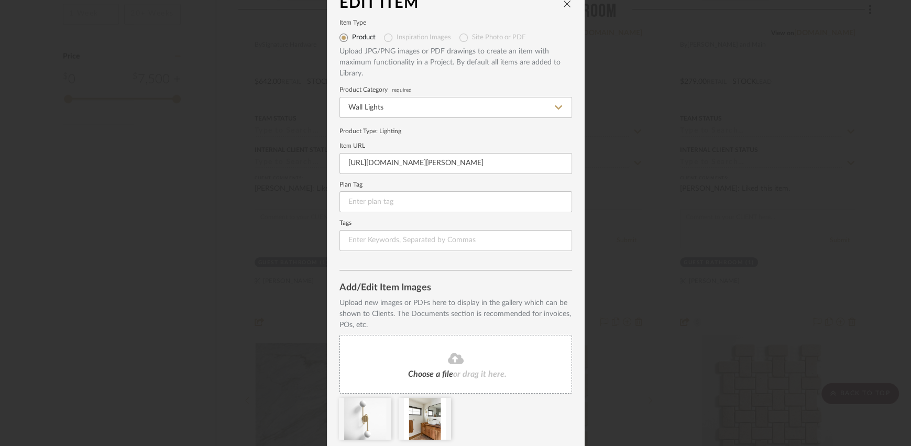
scroll to position [19, 0]
click at [398, 205] on input at bounding box center [455, 200] width 233 height 21
paste input "https://www.wayfair.com/lighting/pdp/corrigan-stud"
type input "https://www.wayfair.com/lighting/pdp/corrigan-stud"
click at [361, 198] on input "https://www.wayfair.com/lighting/pdp/corrigan-stud" at bounding box center [455, 200] width 233 height 21
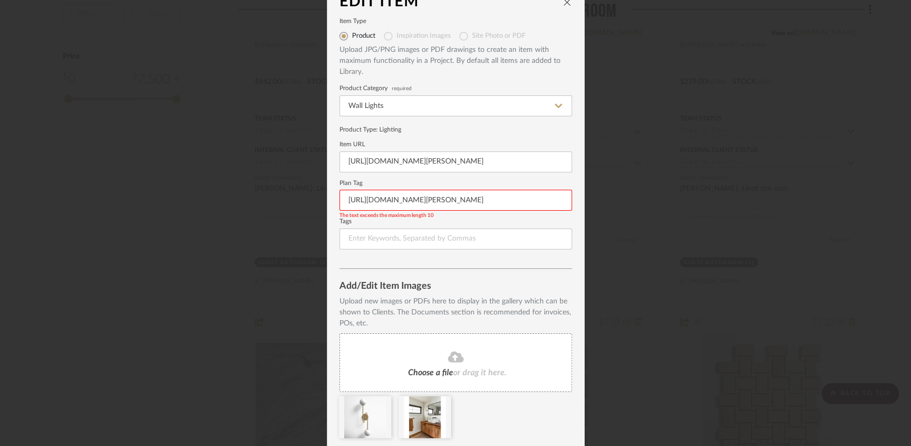
click at [361, 198] on input "https://www.wayfair.com/lighting/pdp/corrigan-stud" at bounding box center [455, 200] width 233 height 21
click at [389, 235] on input at bounding box center [455, 238] width 233 height 21
paste input "https://www.wayfair.com/lighting/pdp/corrigan-studio-holten-2-light-modern-wall…"
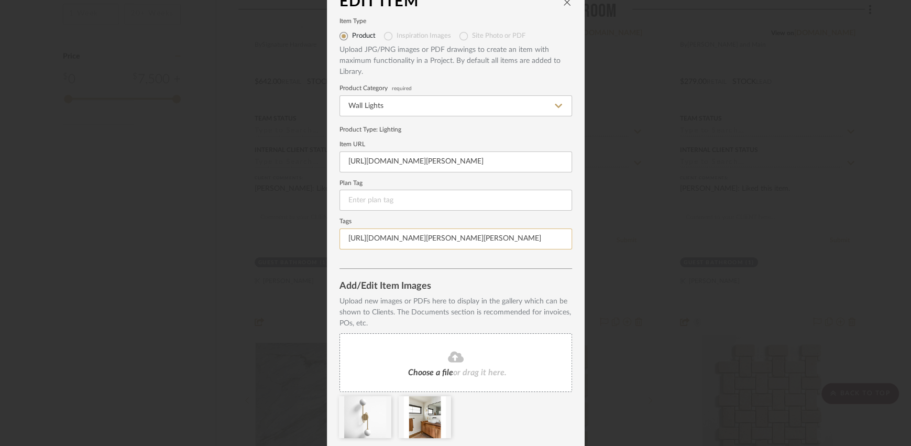
scroll to position [0, 298]
click at [395, 244] on input "https://www.wayfair.com/lighting/pdp/corrigan-studio-holten-2-light-modern-wall…" at bounding box center [455, 238] width 233 height 21
type input "https://www.wayfair.com/lighting/pdp/corrigan-studio-holten-2-light-modern-wall…"
click at [394, 270] on mat-dialog-content "Edit Item Item Type Product Inspiration Images Site Photo or PDF Upload JPG/PNG…" at bounding box center [455, 231] width 233 height 474
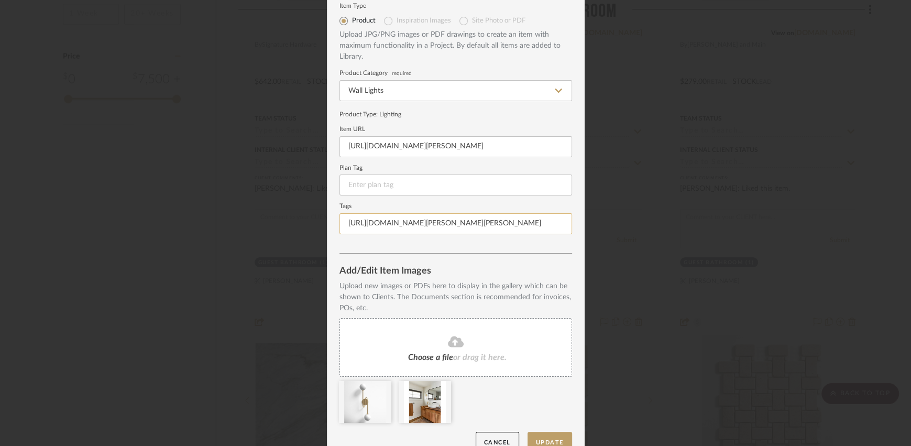
scroll to position [52, 0]
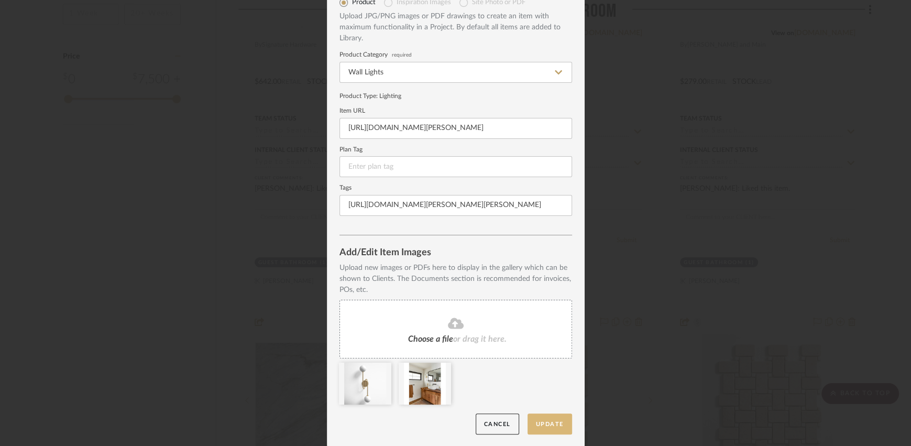
click at [552, 427] on button "Update" at bounding box center [549, 423] width 45 height 21
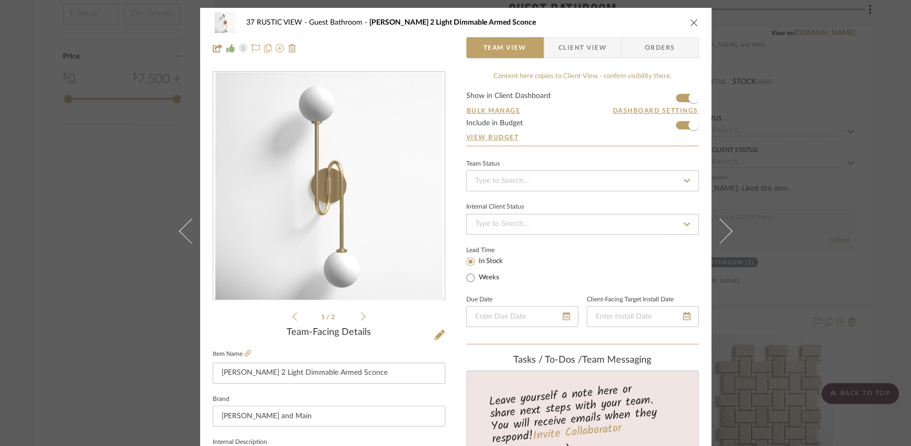
click at [690, 22] on icon "close" at bounding box center [694, 22] width 8 height 8
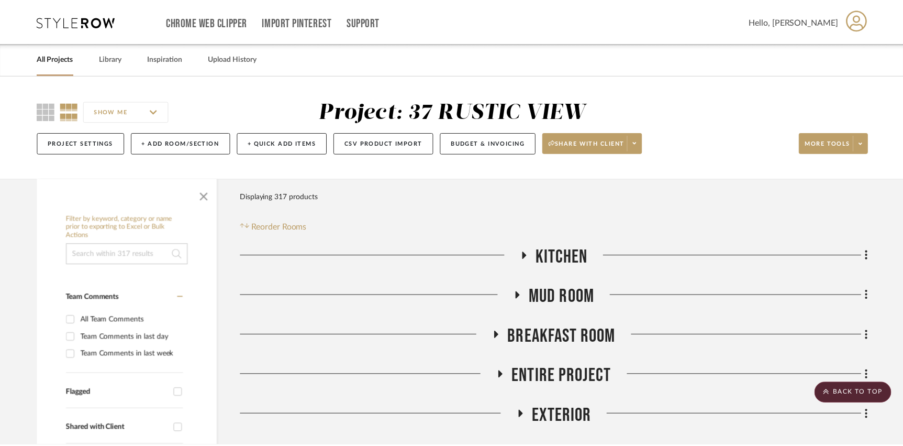
scroll to position [1609, 0]
